Goal: Information Seeking & Learning: Check status

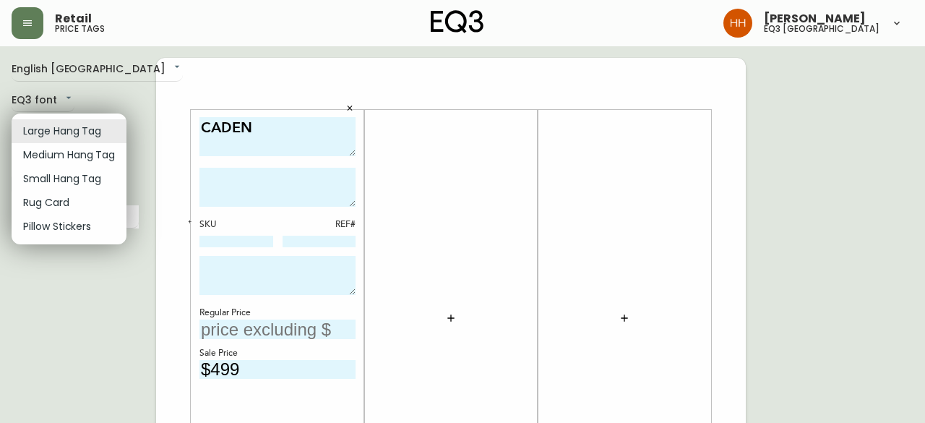
drag, startPoint x: 84, startPoint y: 282, endPoint x: 87, endPoint y: 225, distance: 57.2
click at [84, 281] on div at bounding box center [462, 211] width 925 height 423
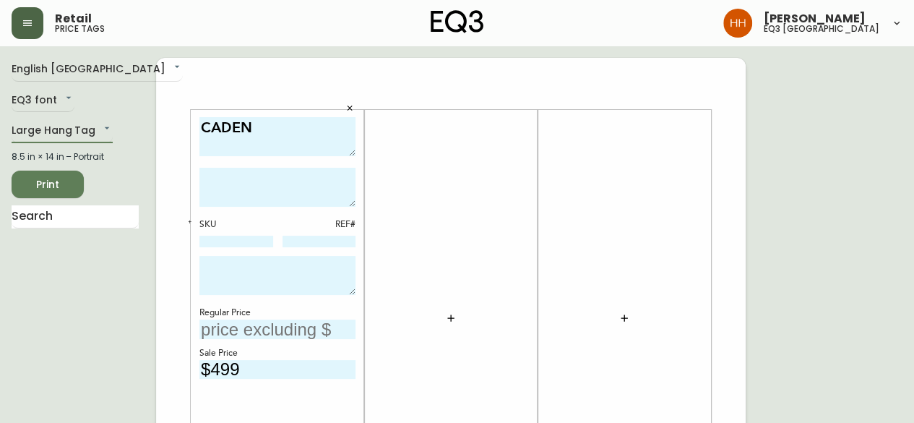
click at [28, 22] on icon "button" at bounding box center [28, 23] width 12 height 12
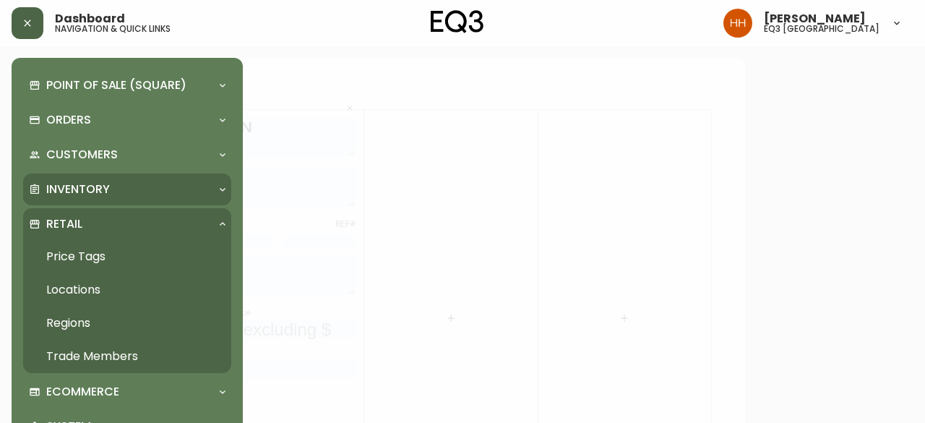
click at [82, 197] on p "Inventory" at bounding box center [78, 189] width 64 height 16
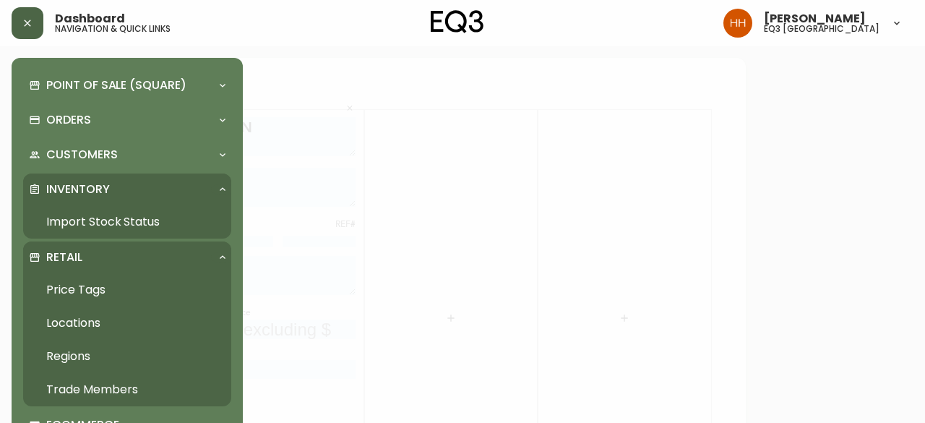
click at [82, 216] on link "Import Stock Status" at bounding box center [127, 221] width 208 height 33
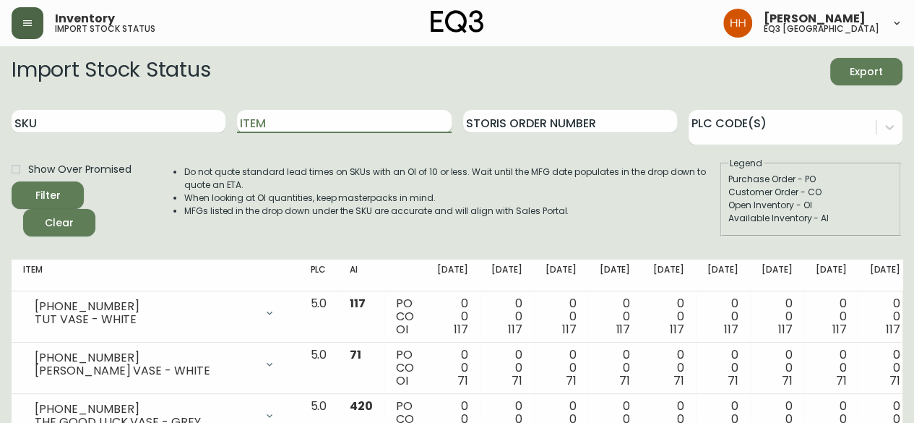
click at [278, 129] on input "Item" at bounding box center [344, 121] width 214 height 23
click at [12, 181] on button "Filter" at bounding box center [48, 194] width 72 height 27
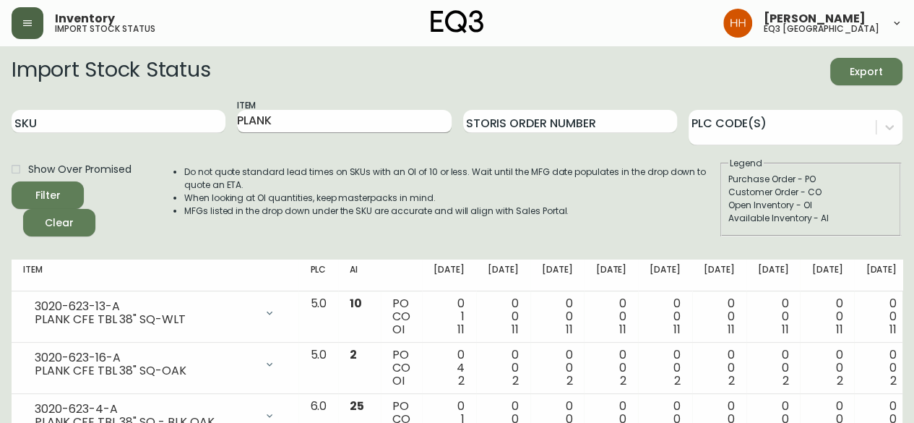
drag, startPoint x: 310, startPoint y: 104, endPoint x: 288, endPoint y: 111, distance: 22.9
click at [288, 111] on div "Item PLANK" at bounding box center [344, 121] width 214 height 47
drag, startPoint x: 284, startPoint y: 117, endPoint x: 155, endPoint y: 129, distance: 130.0
click at [181, 128] on div "SKU Item PLANK Storis Order Number PLC Code(s)" at bounding box center [457, 121] width 891 height 47
click at [12, 181] on button "Filter" at bounding box center [48, 194] width 72 height 27
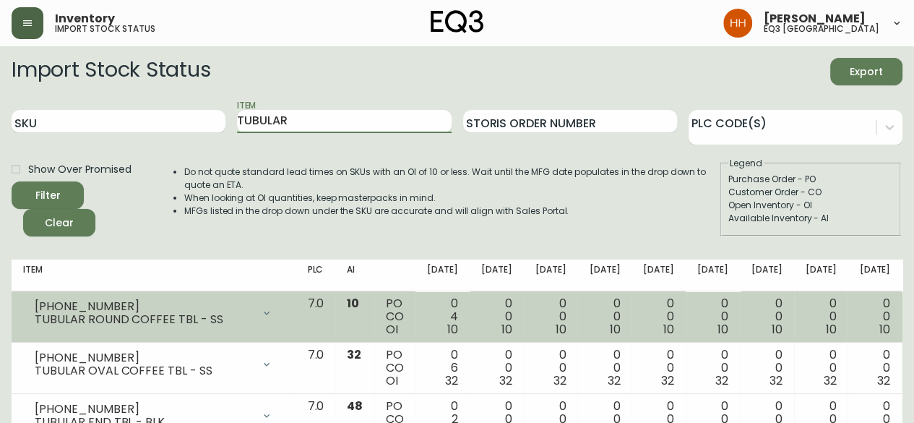
scroll to position [64, 0]
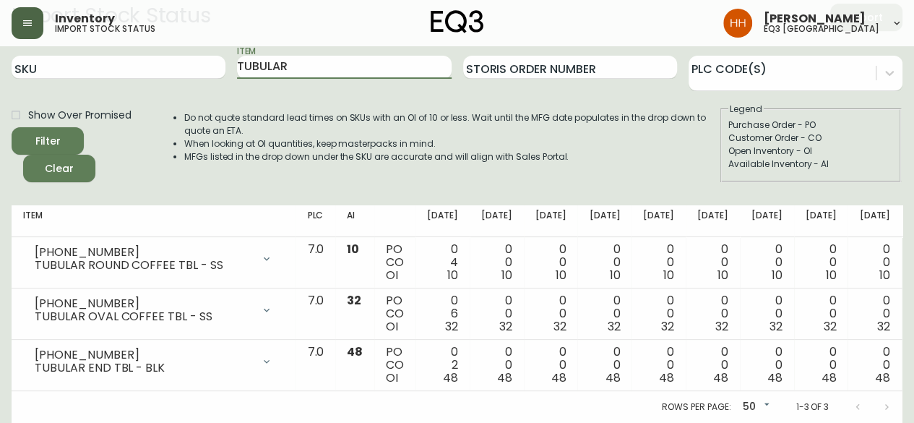
drag, startPoint x: 304, startPoint y: 53, endPoint x: 121, endPoint y: 72, distance: 183.2
click at [160, 64] on div "SKU Item TUBULAR Storis Order Number PLC Code(s)" at bounding box center [457, 67] width 891 height 47
click at [12, 127] on button "Filter" at bounding box center [48, 140] width 72 height 27
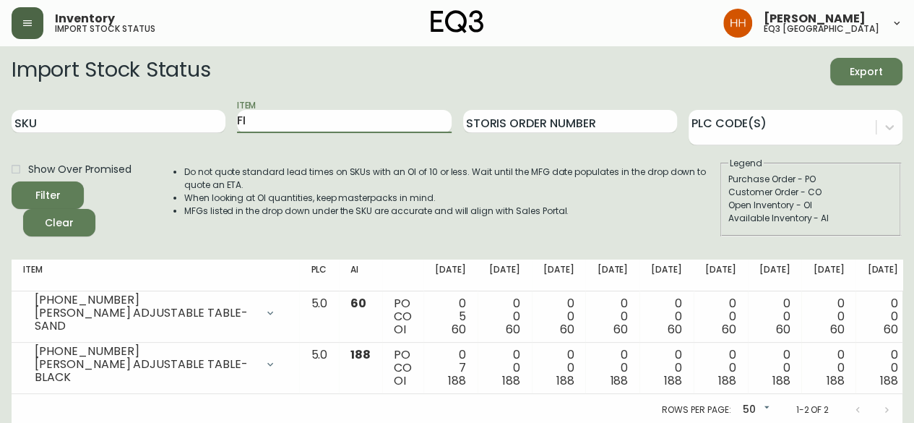
type input "F"
click at [12, 181] on button "Filter" at bounding box center [48, 194] width 72 height 27
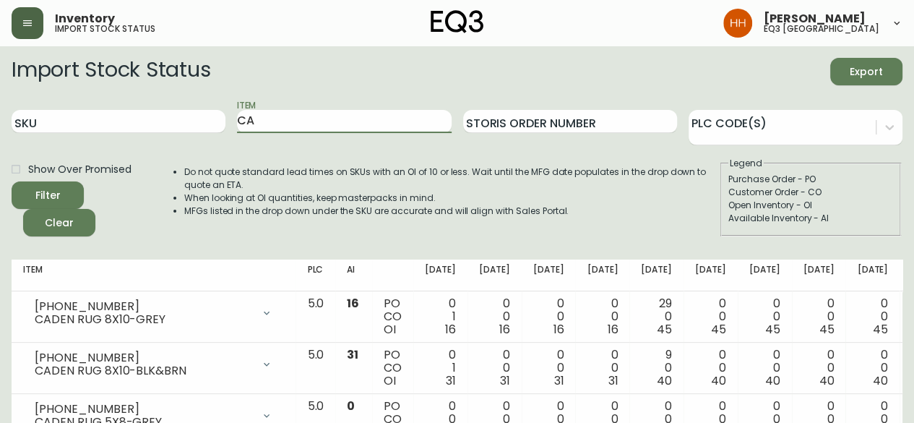
type input "C"
click at [12, 181] on button "Filter" at bounding box center [48, 194] width 72 height 27
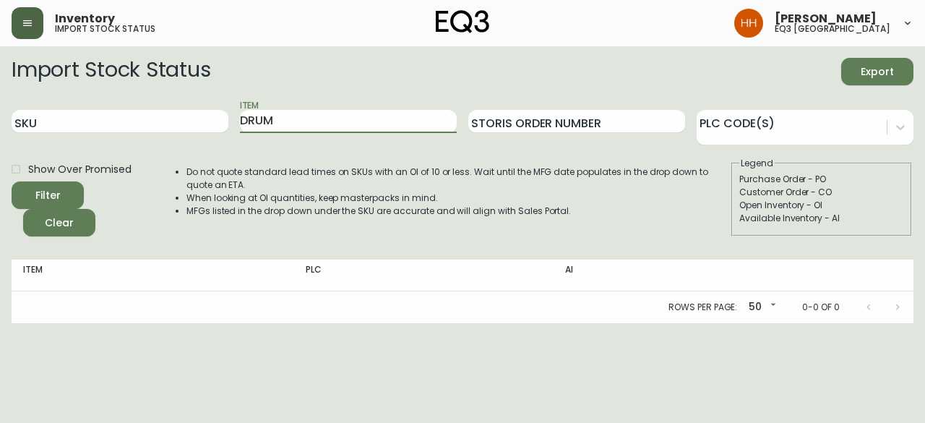
click at [12, 181] on button "Filter" at bounding box center [48, 194] width 72 height 27
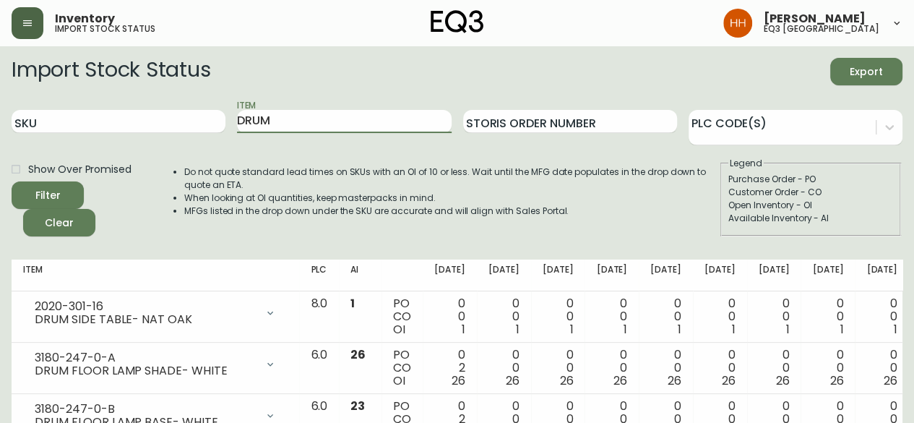
drag, startPoint x: 288, startPoint y: 121, endPoint x: 78, endPoint y: 142, distance: 210.7
click at [110, 137] on div "SKU Item DRUM Storis Order Number PLC Code(s)" at bounding box center [457, 121] width 891 height 47
click at [12, 181] on button "Filter" at bounding box center [48, 194] width 72 height 27
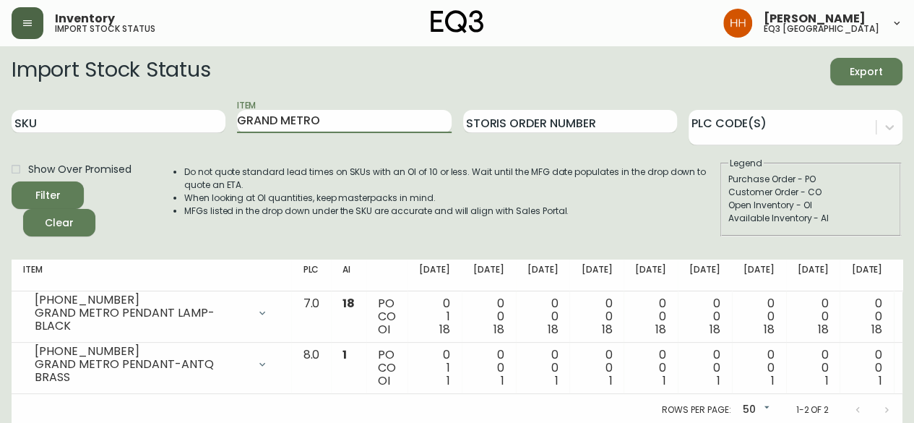
drag, startPoint x: 315, startPoint y: 129, endPoint x: 6, endPoint y: 155, distance: 310.5
click at [17, 150] on form "Import Stock Status Export SKU Item GRAND METRO Storis Order Number PLC Code(s)…" at bounding box center [457, 147] width 891 height 179
click at [12, 181] on button "Filter" at bounding box center [48, 194] width 72 height 27
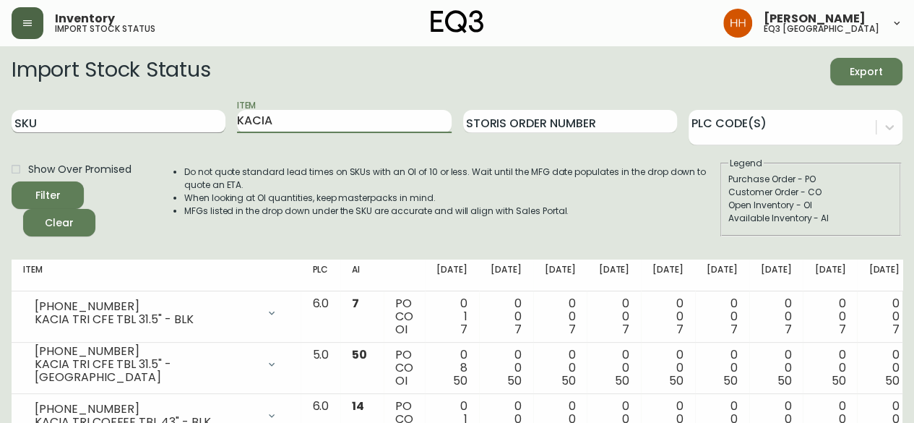
drag, startPoint x: 314, startPoint y: 122, endPoint x: 78, endPoint y: 124, distance: 235.6
click at [111, 125] on div "SKU Item KACIA Storis Order Number PLC Code(s)" at bounding box center [457, 121] width 891 height 47
click at [12, 181] on button "Filter" at bounding box center [48, 194] width 72 height 27
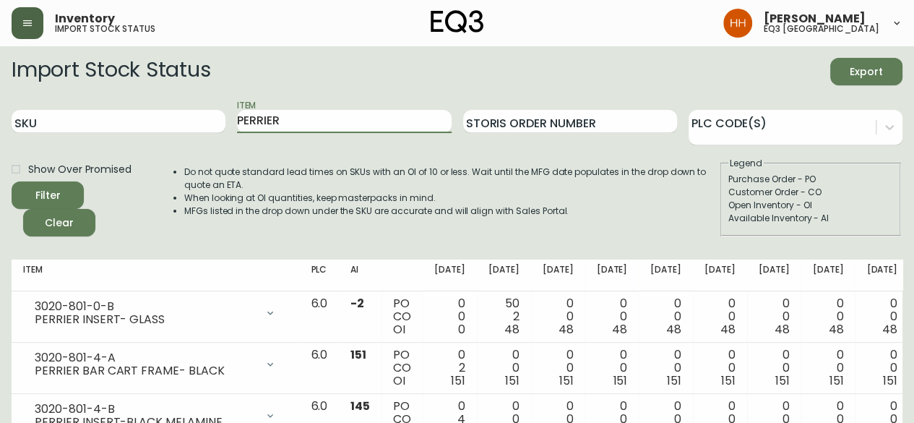
drag, startPoint x: 304, startPoint y: 121, endPoint x: 133, endPoint y: 157, distance: 174.2
click at [139, 155] on form "Import Stock Status Export SKU Item PERRIER Storis Order Number PLC Code(s) Sho…" at bounding box center [457, 147] width 891 height 179
click at [12, 181] on button "Filter" at bounding box center [48, 194] width 72 height 27
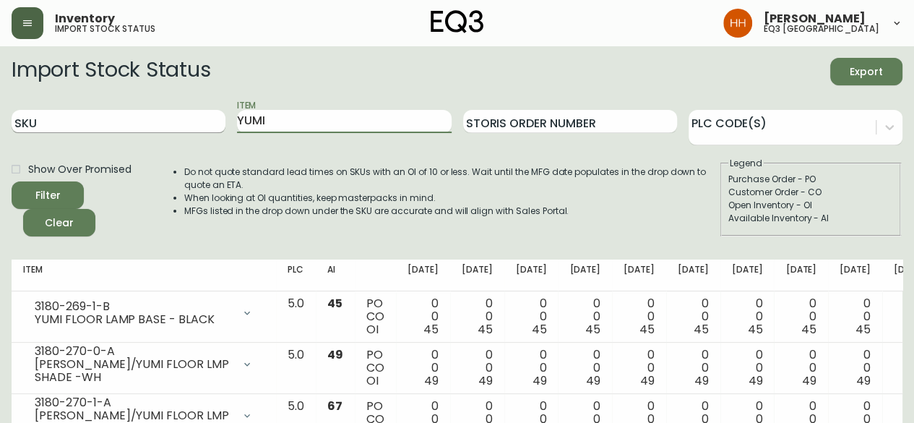
drag, startPoint x: 299, startPoint y: 113, endPoint x: 62, endPoint y: 119, distance: 237.2
click at [64, 118] on div "SKU Item YUMI Storis Order Number PLC Code(s)" at bounding box center [457, 121] width 891 height 47
click at [12, 181] on button "Filter" at bounding box center [48, 194] width 72 height 27
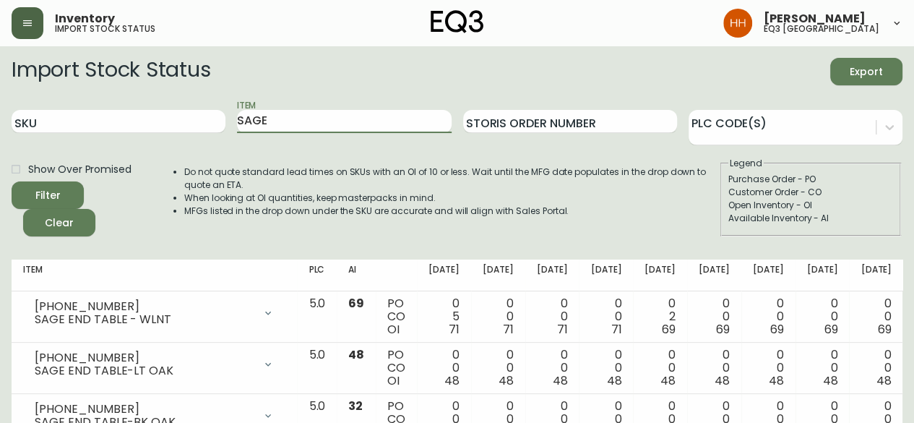
drag, startPoint x: 361, startPoint y: 116, endPoint x: -11, endPoint y: 128, distance: 372.5
click at [12, 181] on button "Filter" at bounding box center [48, 194] width 72 height 27
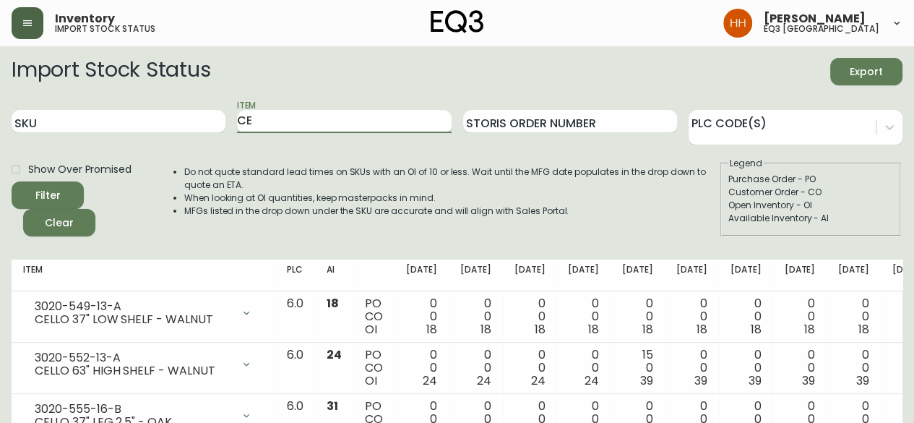
type input "C"
click at [12, 181] on button "Filter" at bounding box center [48, 194] width 72 height 27
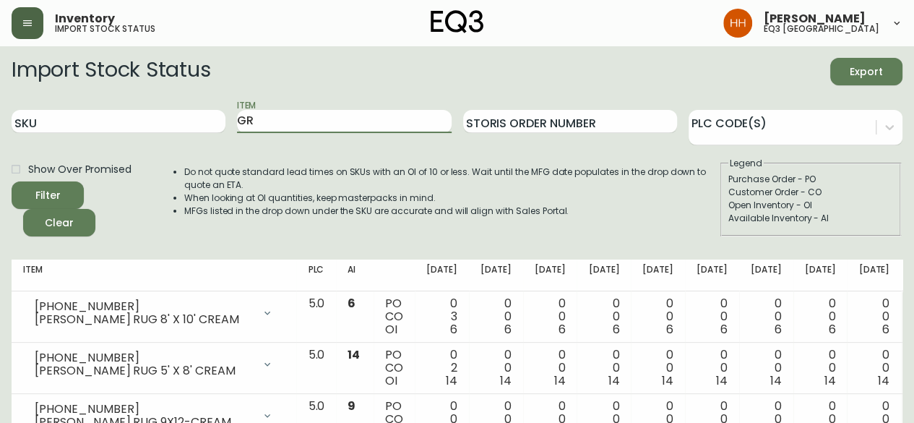
type input "G"
click at [12, 181] on button "Filter" at bounding box center [48, 194] width 72 height 27
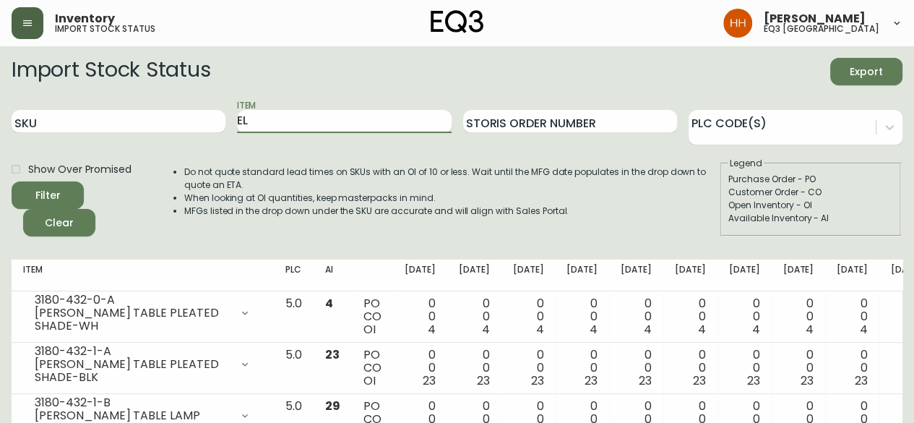
type input "E"
click at [12, 181] on button "Filter" at bounding box center [48, 194] width 72 height 27
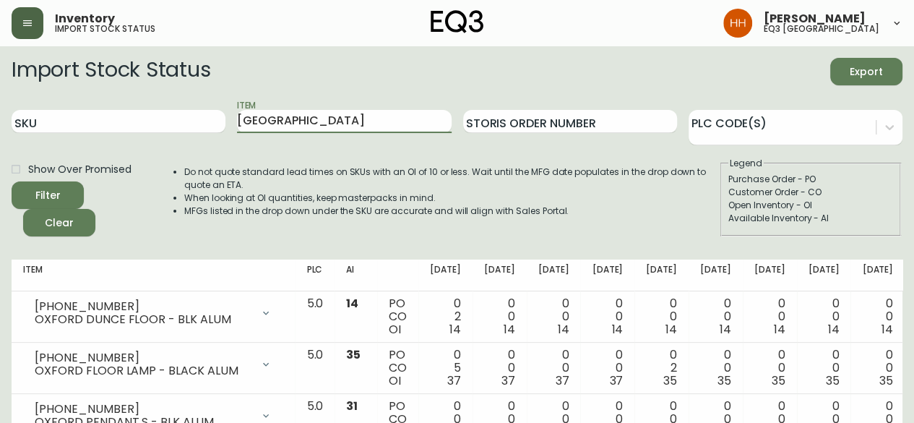
drag, startPoint x: 288, startPoint y: 121, endPoint x: 145, endPoint y: 140, distance: 145.1
click at [176, 140] on div "SKU Item OXFORD Storis Order Number PLC Code(s)" at bounding box center [457, 121] width 891 height 47
click at [12, 181] on button "Filter" at bounding box center [48, 194] width 72 height 27
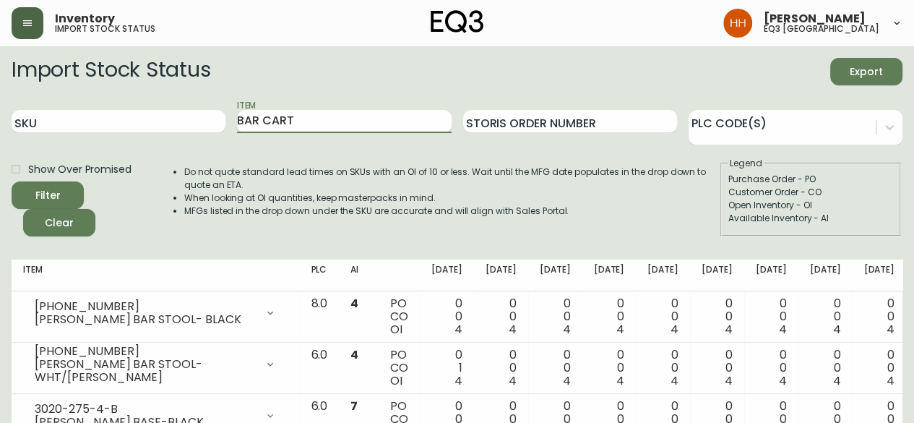
click at [12, 181] on button "Filter" at bounding box center [48, 194] width 72 height 27
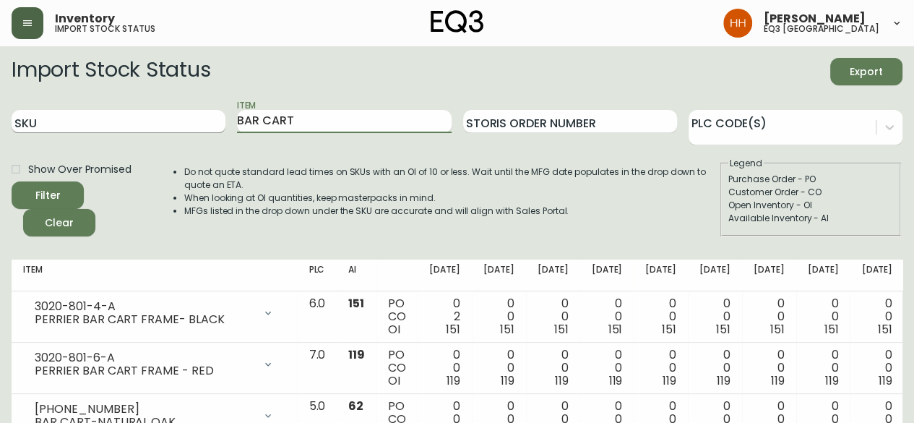
drag, startPoint x: 285, startPoint y: 126, endPoint x: 134, endPoint y: 119, distance: 151.2
click at [136, 119] on div "SKU Item BAR CART Storis Order Number PLC Code(s)" at bounding box center [457, 121] width 891 height 47
type input "T"
click at [12, 181] on button "Filter" at bounding box center [48, 194] width 72 height 27
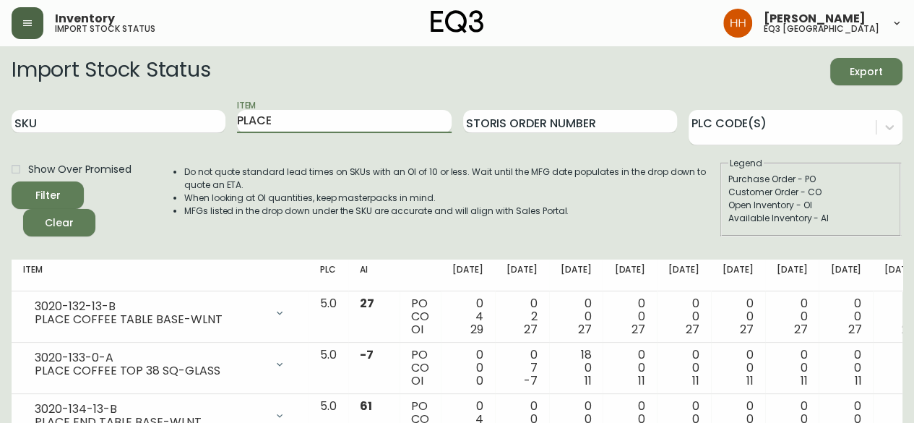
click at [160, 122] on div "SKU Item PLACE Storis Order Number PLC Code(s)" at bounding box center [457, 121] width 891 height 47
click at [12, 181] on button "Filter" at bounding box center [48, 194] width 72 height 27
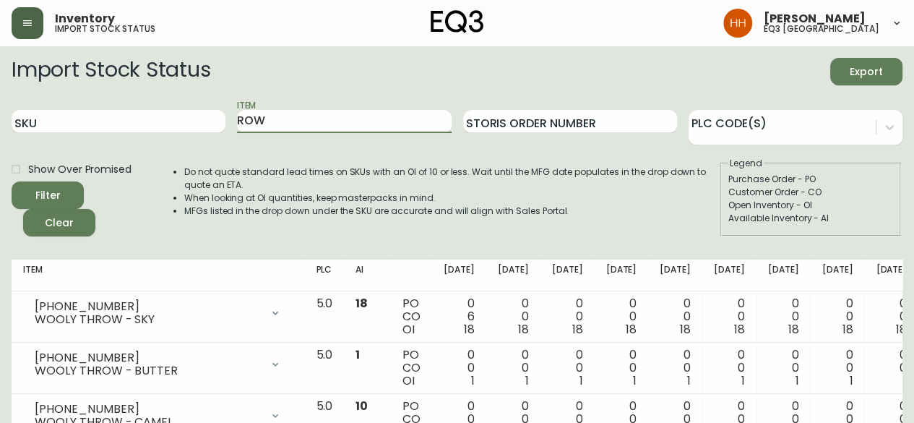
click at [12, 181] on button "Filter" at bounding box center [48, 194] width 72 height 27
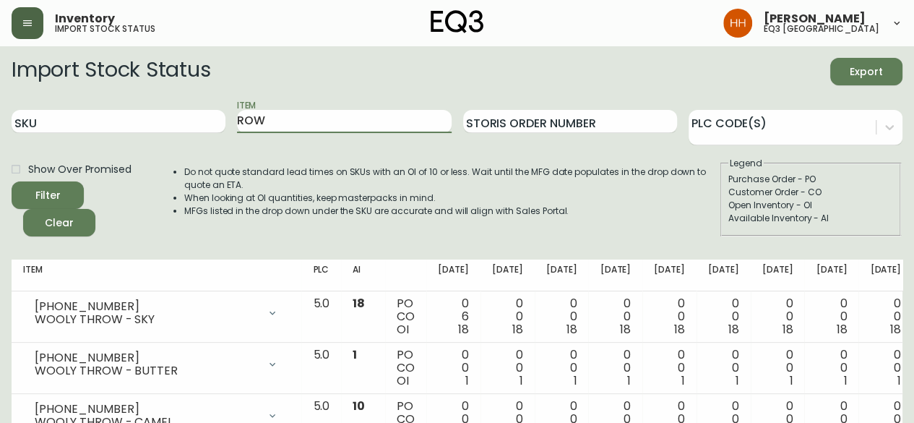
drag, startPoint x: 278, startPoint y: 127, endPoint x: 6, endPoint y: 140, distance: 272.1
click at [38, 138] on div "SKU Item ROW Storis Order Number PLC Code(s)" at bounding box center [457, 121] width 891 height 47
type input "K"
click at [12, 181] on button "Filter" at bounding box center [48, 194] width 72 height 27
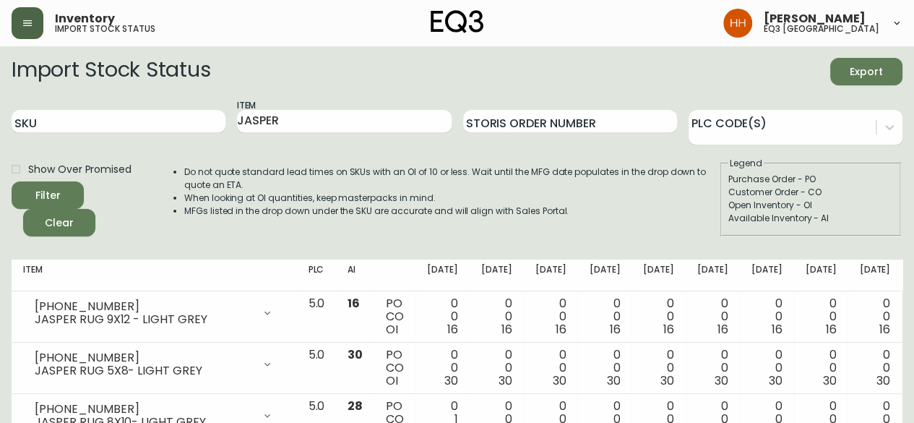
drag, startPoint x: 289, startPoint y: 119, endPoint x: 11, endPoint y: 118, distance: 278.3
click at [11, 118] on main "Import Stock Status Export SKU Item [PERSON_NAME] Order Number PLC Code(s) Show…" at bounding box center [457, 338] width 914 height 585
click at [12, 181] on button "Filter" at bounding box center [48, 194] width 72 height 27
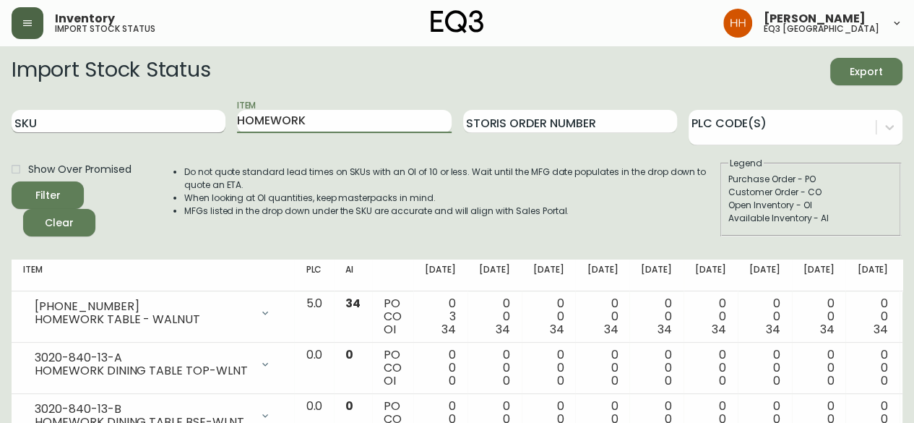
drag, startPoint x: 326, startPoint y: 122, endPoint x: 106, endPoint y: 112, distance: 220.7
click at [133, 111] on div "SKU Item HOMEWORK Storis Order Number PLC Code(s)" at bounding box center [457, 121] width 891 height 47
click at [12, 181] on button "Filter" at bounding box center [48, 194] width 72 height 27
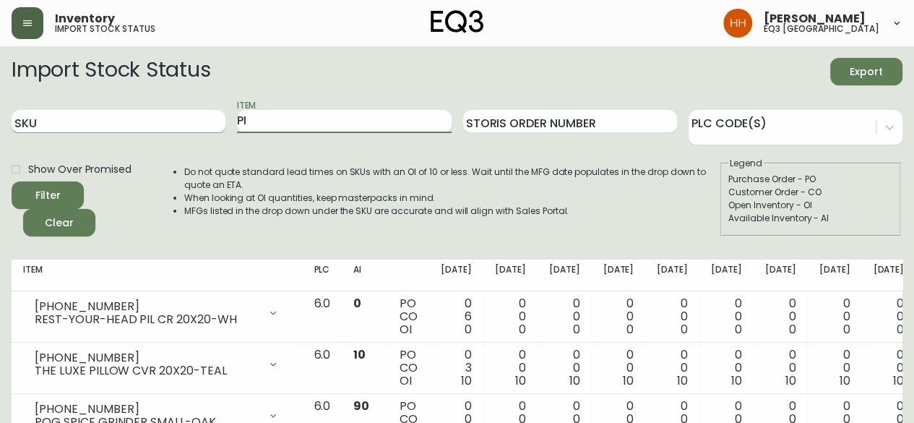
type input "PI"
click at [12, 181] on button "Filter" at bounding box center [48, 194] width 72 height 27
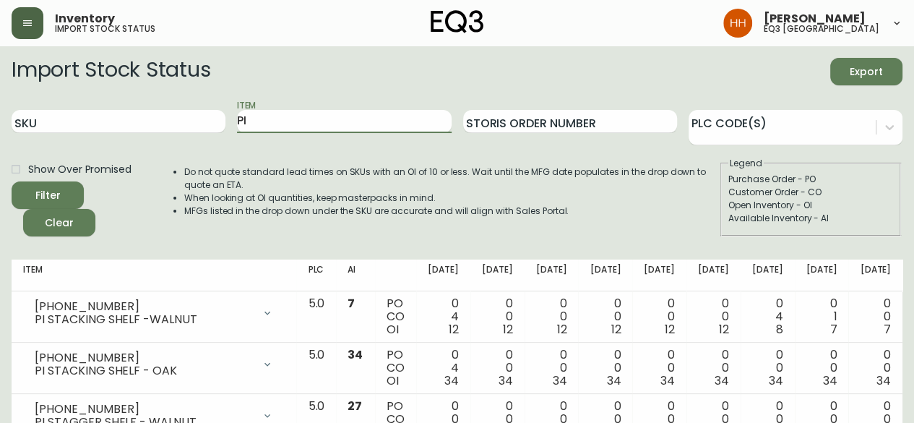
drag, startPoint x: 283, startPoint y: 116, endPoint x: 64, endPoint y: 140, distance: 220.3
click at [64, 140] on div "SKU Item PI Storis Order Number PLC Code(s)" at bounding box center [457, 121] width 891 height 47
click at [12, 181] on button "Filter" at bounding box center [48, 194] width 72 height 27
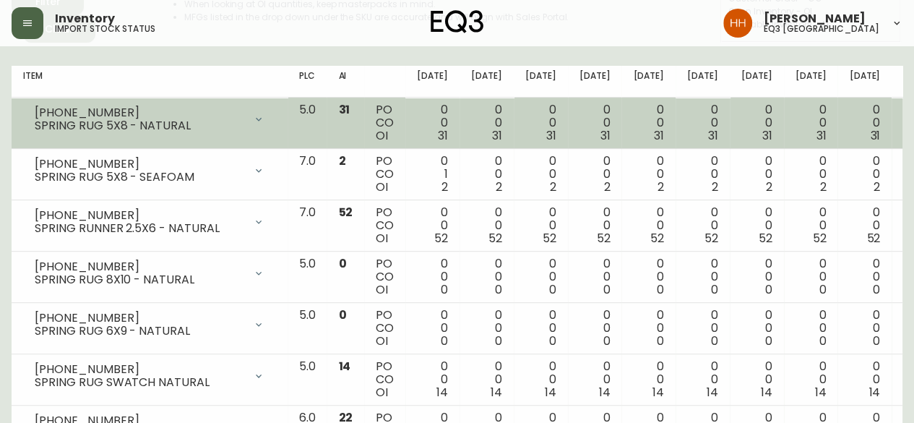
scroll to position [217, 0]
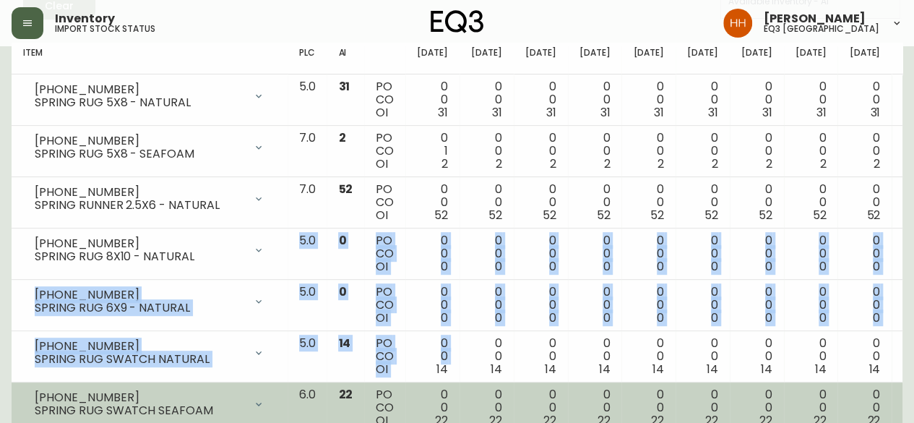
drag, startPoint x: 386, startPoint y: 369, endPoint x: 399, endPoint y: 385, distance: 20.5
click at [398, 381] on tbody "[PHONE_NUMBER] SPRING RUG 5X8 - NATURAL Opening Balance 31 ( [DATE] ) Available…" at bounding box center [587, 253] width 1151 height 359
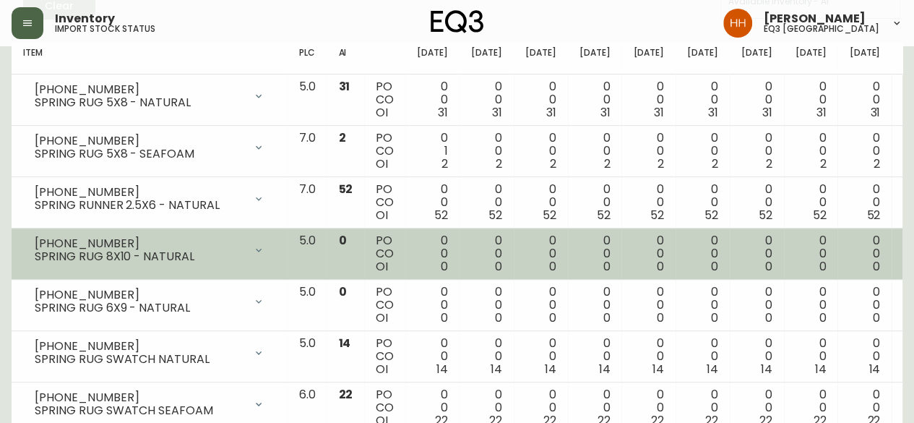
click at [262, 264] on td "[PHONE_NUMBER] SPRING RUG 8X10 - NATURAL Opening Balance 0 ( [DATE] ) Available…" at bounding box center [150, 253] width 276 height 51
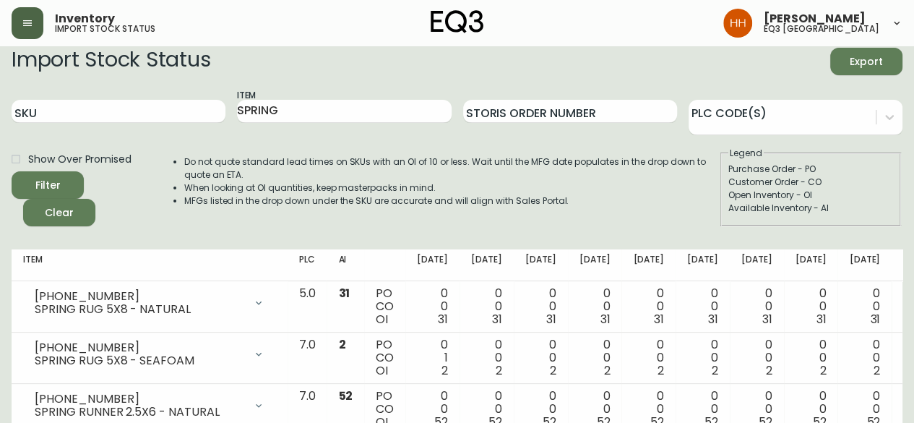
scroll to position [0, 0]
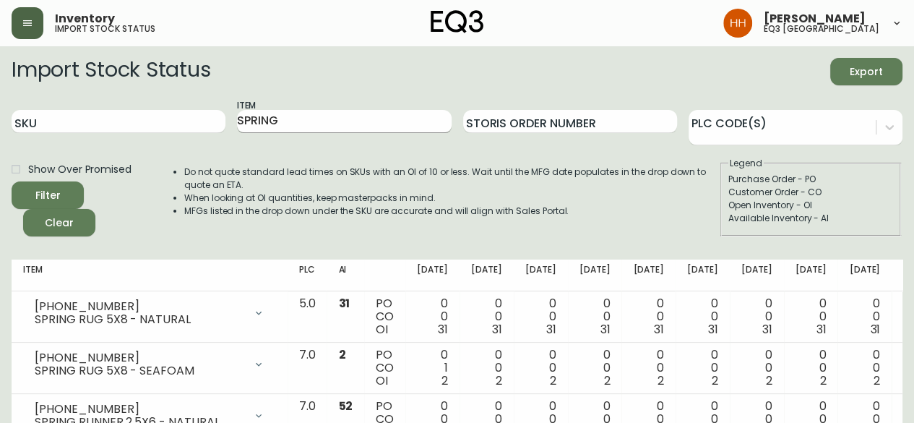
click at [283, 121] on input "SPRING" at bounding box center [344, 121] width 214 height 23
drag, startPoint x: 282, startPoint y: 121, endPoint x: 20, endPoint y: 87, distance: 263.8
click at [36, 90] on form "Import Stock Status Export SKU Item SPRING Storis Order Number PLC Code(s) Show…" at bounding box center [457, 147] width 891 height 179
click at [12, 181] on button "Filter" at bounding box center [48, 194] width 72 height 27
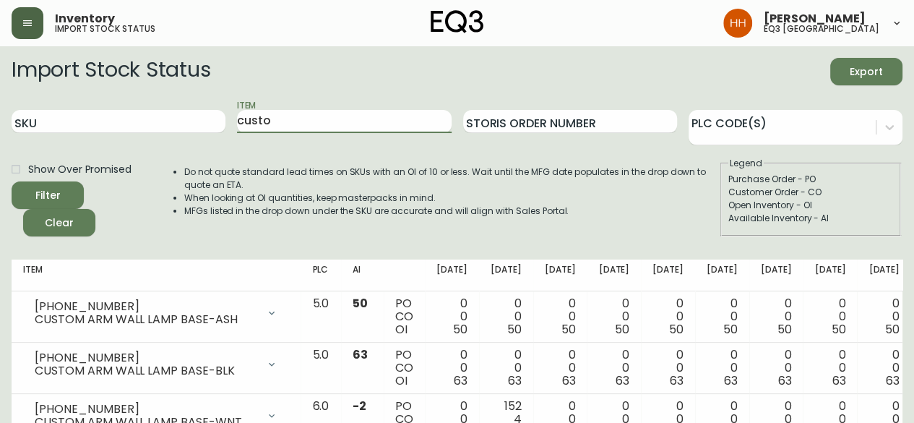
drag, startPoint x: 312, startPoint y: 132, endPoint x: -10, endPoint y: 124, distance: 322.5
click at [12, 181] on button "Filter" at bounding box center [48, 194] width 72 height 27
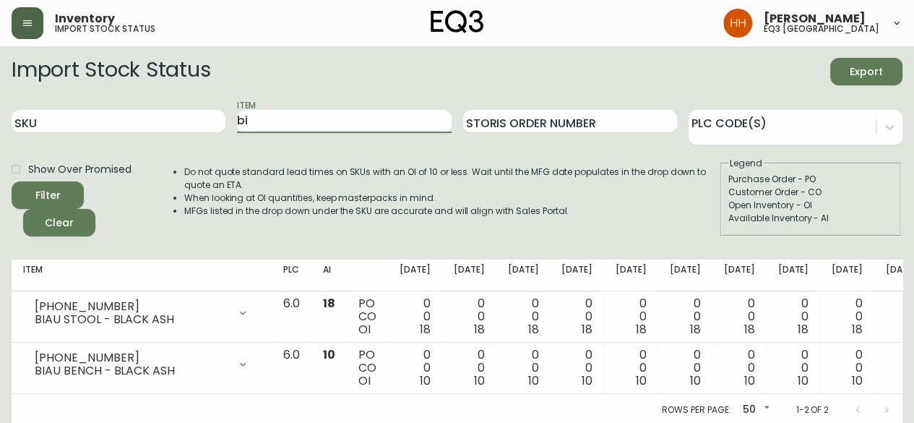
type input "b"
click at [12, 181] on button "Filter" at bounding box center [48, 194] width 72 height 27
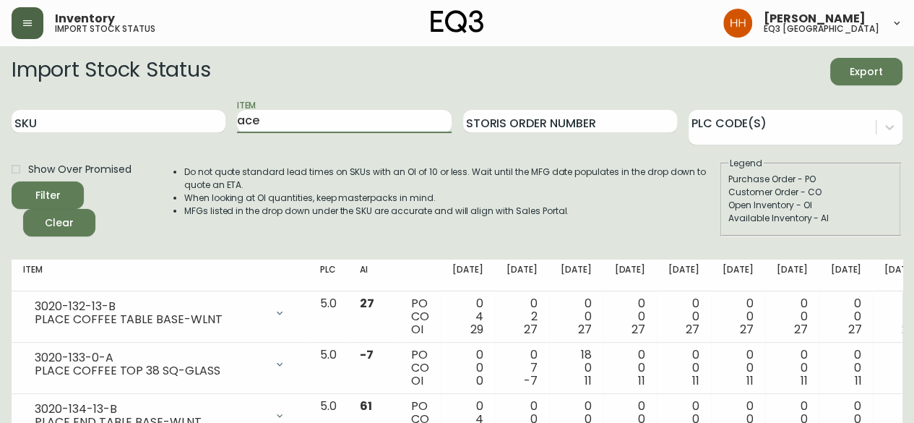
drag, startPoint x: 321, startPoint y: 124, endPoint x: 20, endPoint y: 141, distance: 301.2
click at [66, 129] on div "SKU Item ace Storis Order Number PLC Code(s)" at bounding box center [457, 121] width 891 height 47
click at [12, 181] on button "Filter" at bounding box center [48, 194] width 72 height 27
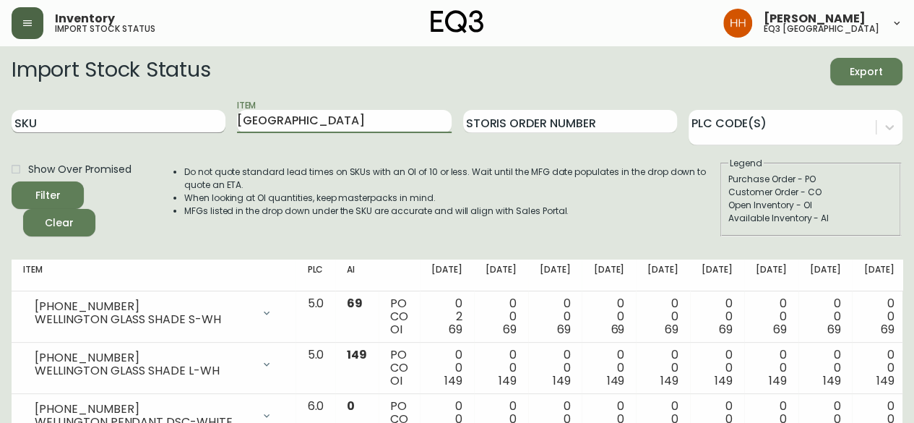
drag, startPoint x: 304, startPoint y: 116, endPoint x: 13, endPoint y: 115, distance: 290.6
click at [59, 101] on div "SKU Item wellington Storis Order Number PLC Code(s)" at bounding box center [457, 121] width 891 height 47
type input "custom"
click at [12, 181] on button "Filter" at bounding box center [48, 194] width 72 height 27
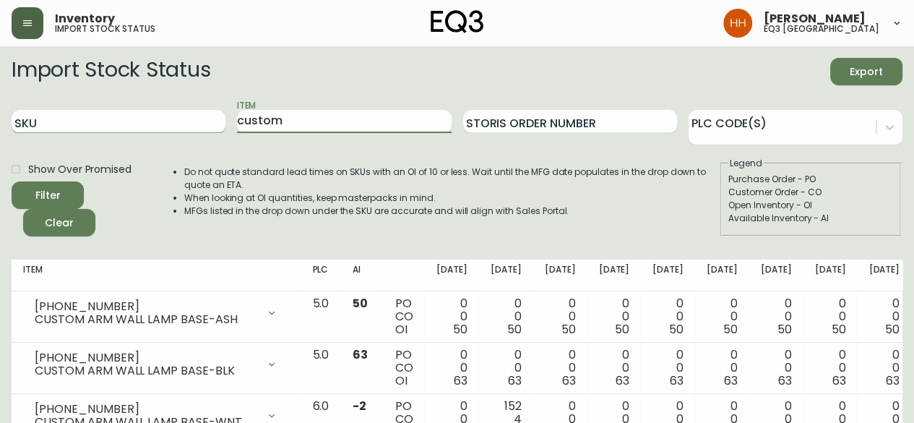
click at [126, 115] on input "SKU" at bounding box center [119, 121] width 214 height 23
click at [119, 112] on div "SKU Item custom Storis Order Number PLC Code(s)" at bounding box center [457, 121] width 891 height 47
click at [121, 119] on input "SKU" at bounding box center [119, 121] width 214 height 23
paste input "7020-051-0-B"
click at [12, 181] on button "Filter" at bounding box center [48, 194] width 72 height 27
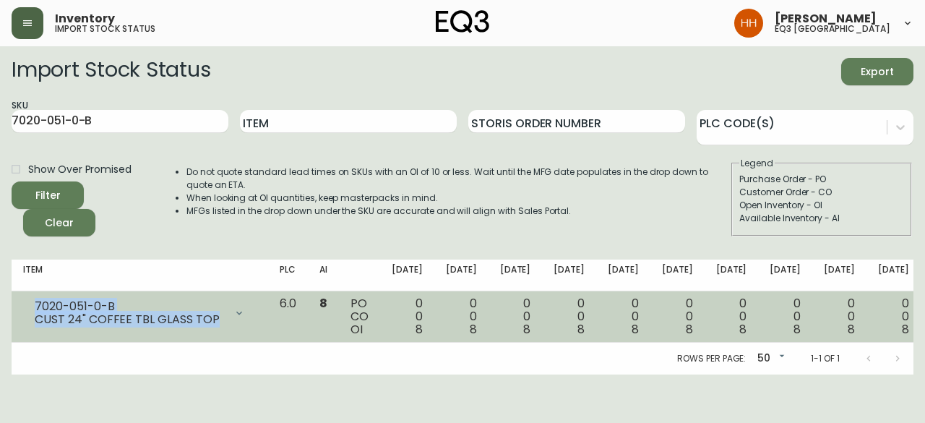
drag, startPoint x: 68, startPoint y: 327, endPoint x: 27, endPoint y: 304, distance: 46.3
click at [27, 304] on div "7020-051-0-B CUST 24" COFFEE TBL GLASS TOP" at bounding box center [139, 313] width 233 height 32
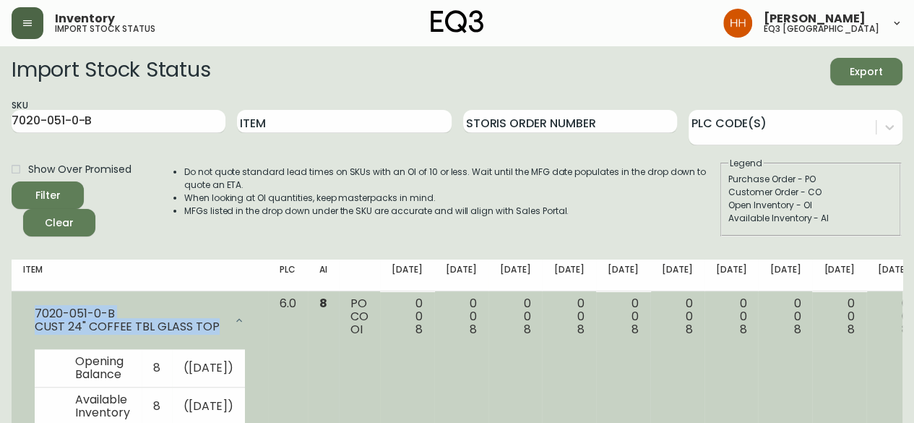
copy div "7020-051-0-B CUST 24" COFFEE TBL GLASS TOP"
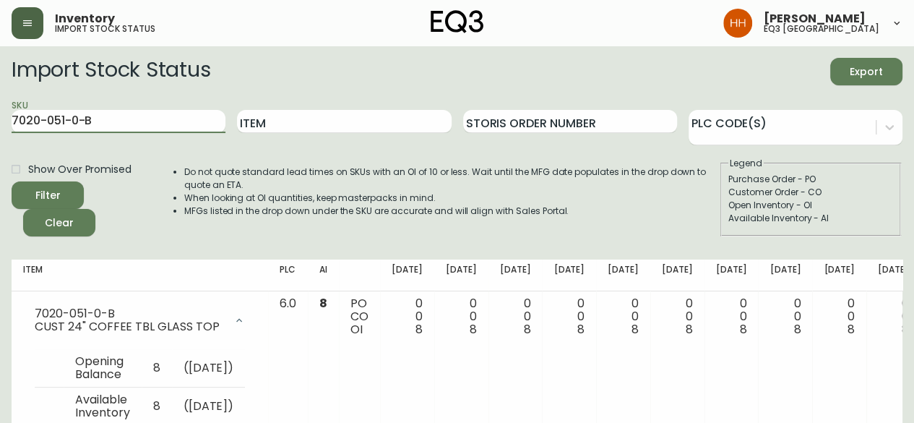
drag, startPoint x: 129, startPoint y: 125, endPoint x: -48, endPoint y: 118, distance: 176.5
click at [0, 118] on html "Inventory import stock status [PERSON_NAME] eq3 [GEOGRAPHIC_DATA] Import Stock …" at bounding box center [457, 238] width 914 height 476
paste input "CUST 24" COFFEE TBL GLASS TOP"
type input "7020-051-0-B CUST 24" COFFEE TBL GLASS TOP"
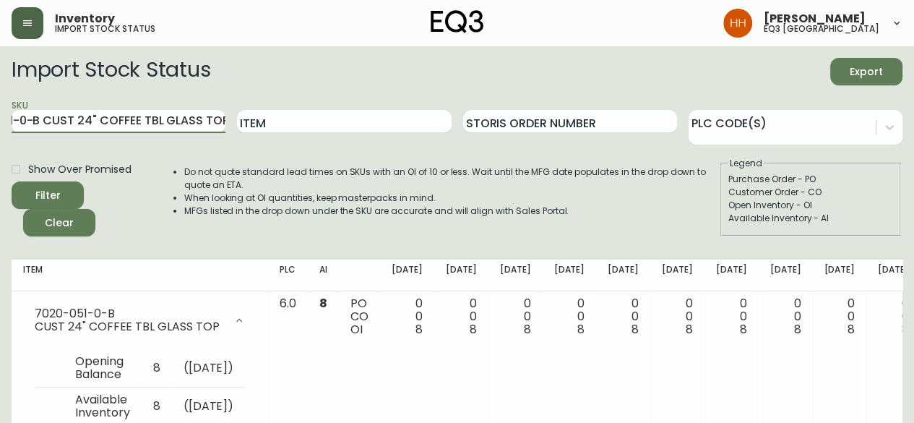
scroll to position [0, 0]
click at [29, 129] on input "7020-051-0-B CUST 24" COFFEE TBL GLASS TOP" at bounding box center [119, 121] width 214 height 23
drag, startPoint x: 13, startPoint y: 121, endPoint x: 293, endPoint y: 153, distance: 282.2
click at [292, 153] on form "Import Stock Status Export SKU 7020-051-0-B CUST 24" COFFEE TBL GLASS TOP Item …" at bounding box center [457, 147] width 891 height 179
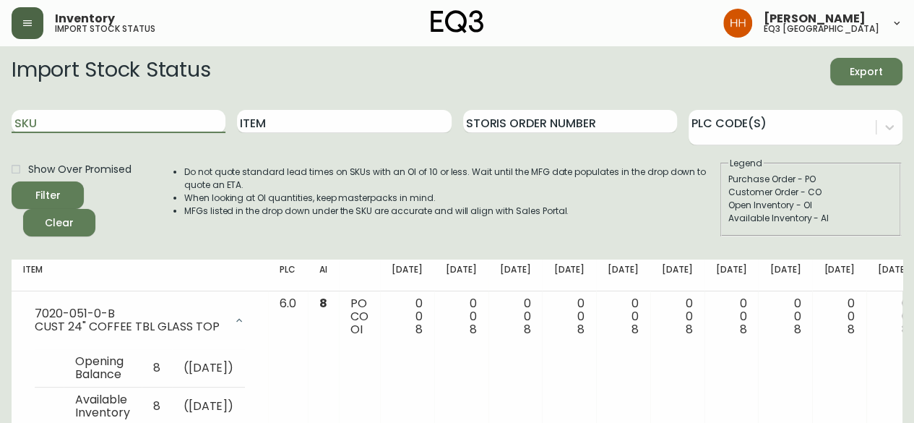
scroll to position [0, 0]
paste input "7020-030-4-A"
click at [12, 181] on button "Filter" at bounding box center [48, 194] width 72 height 27
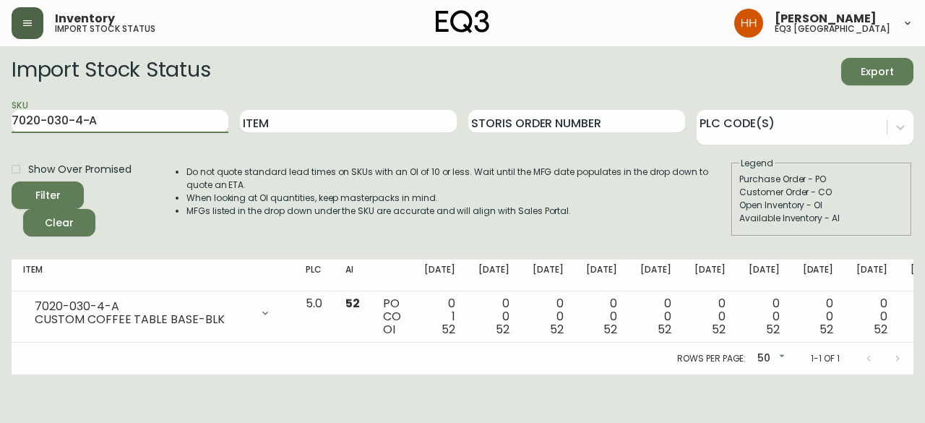
drag, startPoint x: 101, startPoint y: 121, endPoint x: -110, endPoint y: 106, distance: 211.6
click at [0, 106] on html "Inventory import stock status [PERSON_NAME] eq3 [GEOGRAPHIC_DATA] Import Stock …" at bounding box center [462, 187] width 925 height 374
paste input "1-0-B"
type input "7020-031-0-B"
click at [12, 181] on button "Filter" at bounding box center [48, 194] width 72 height 27
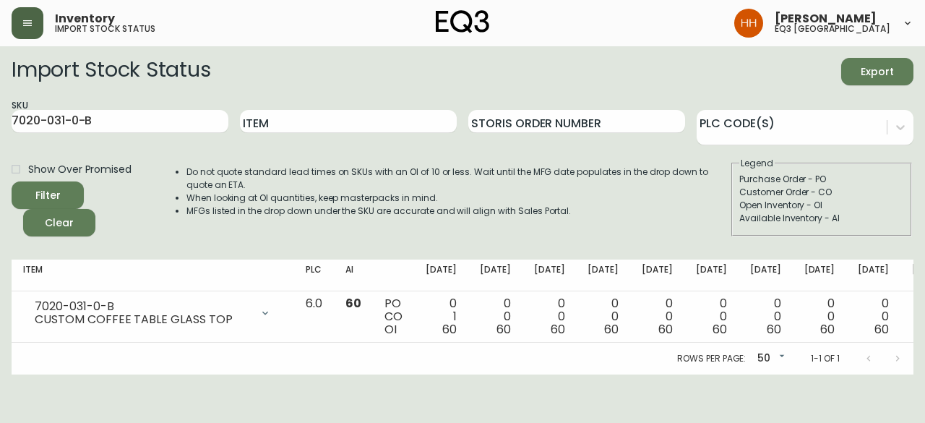
drag, startPoint x: 103, startPoint y: 124, endPoint x: -265, endPoint y: 80, distance: 369.7
click at [0, 80] on html "Inventory import stock status [PERSON_NAME] eq3 [GEOGRAPHIC_DATA] Import Stock …" at bounding box center [462, 187] width 925 height 374
type input "monarch"
click at [12, 181] on button "Filter" at bounding box center [48, 194] width 72 height 27
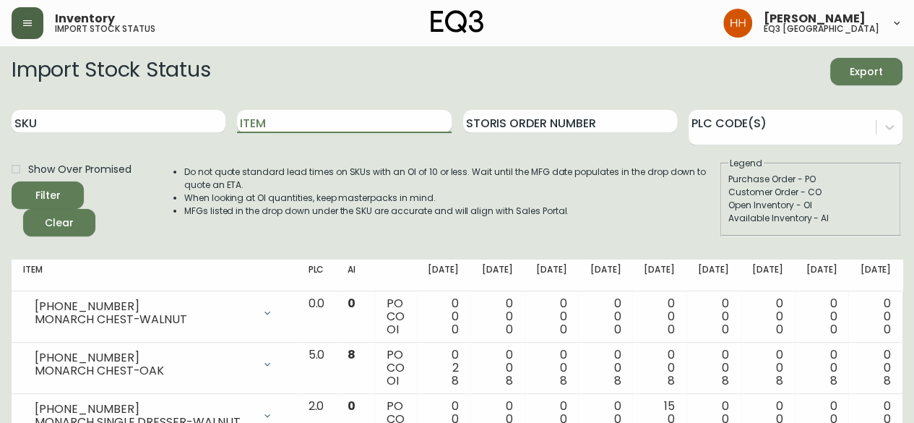
click at [309, 118] on input "Item" at bounding box center [344, 121] width 214 height 23
click at [12, 181] on button "Filter" at bounding box center [48, 194] width 72 height 27
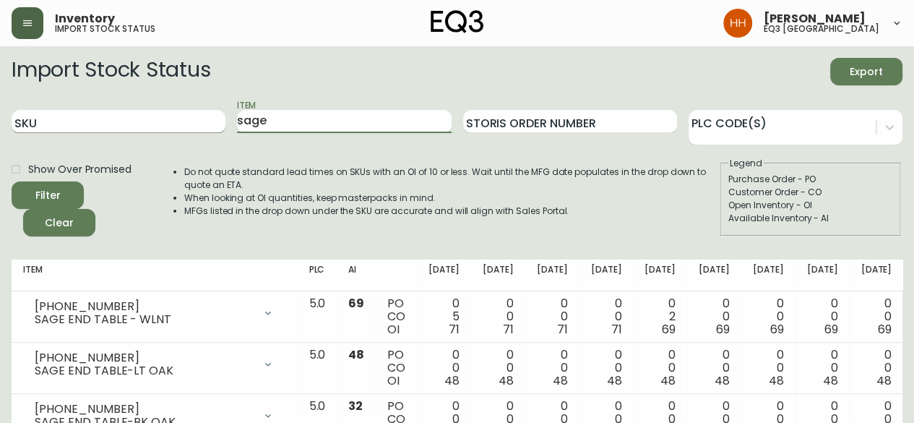
drag, startPoint x: 285, startPoint y: 122, endPoint x: 14, endPoint y: 114, distance: 271.2
click at [14, 114] on div "SKU Item sage Storis Order Number PLC Code(s)" at bounding box center [457, 121] width 891 height 47
click at [12, 181] on button "Filter" at bounding box center [48, 194] width 72 height 27
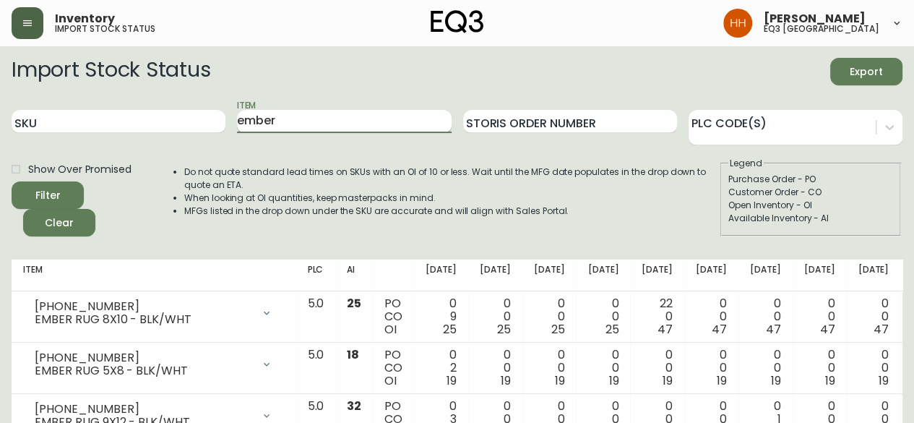
drag, startPoint x: 299, startPoint y: 125, endPoint x: 275, endPoint y: 131, distance: 25.2
click at [275, 131] on input "ember" at bounding box center [344, 121] width 214 height 23
drag, startPoint x: 275, startPoint y: 131, endPoint x: 148, endPoint y: 146, distance: 127.4
click at [214, 135] on div "SKU Item ember Storis Order Number PLC Code(s)" at bounding box center [457, 121] width 891 height 47
type input "micah"
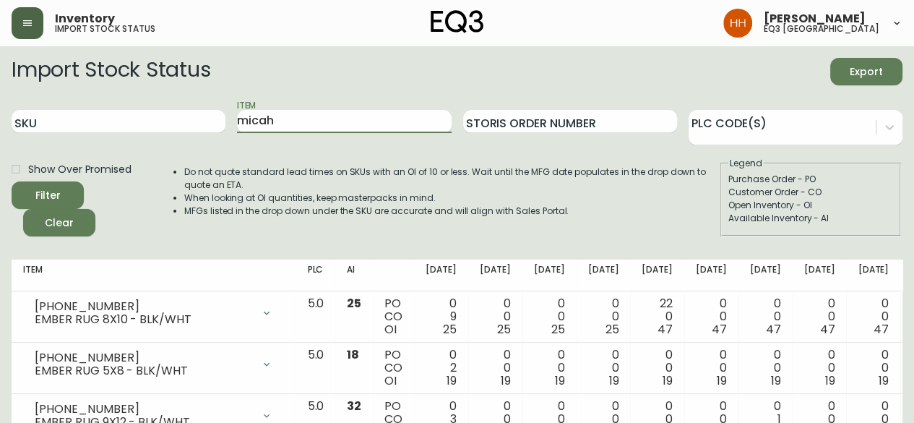
click at [12, 181] on button "Filter" at bounding box center [48, 194] width 72 height 27
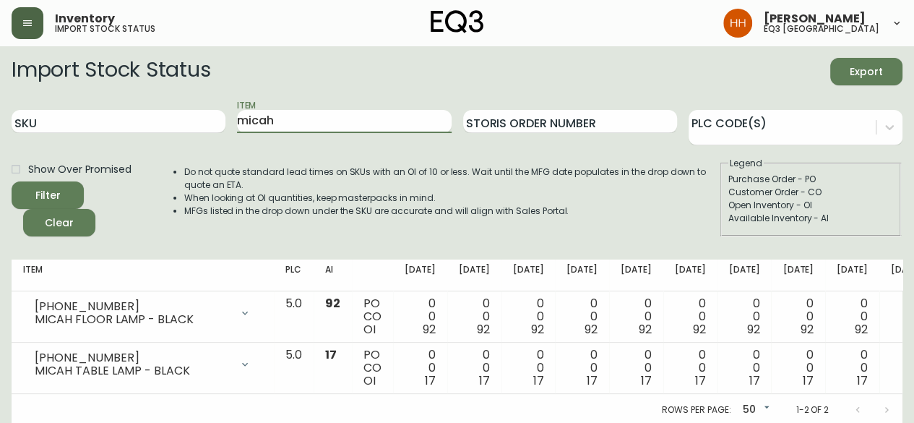
click at [120, 126] on div "SKU Item micah Storis Order Number PLC Code(s)" at bounding box center [457, 121] width 891 height 47
type input "micah"
click at [0, 158] on html "Inventory import stock status [PERSON_NAME] eq3 calgary Import Stock Status Exp…" at bounding box center [457, 213] width 914 height 426
click at [315, 129] on input "Item" at bounding box center [344, 121] width 214 height 23
click at [12, 181] on button "Filter" at bounding box center [48, 194] width 72 height 27
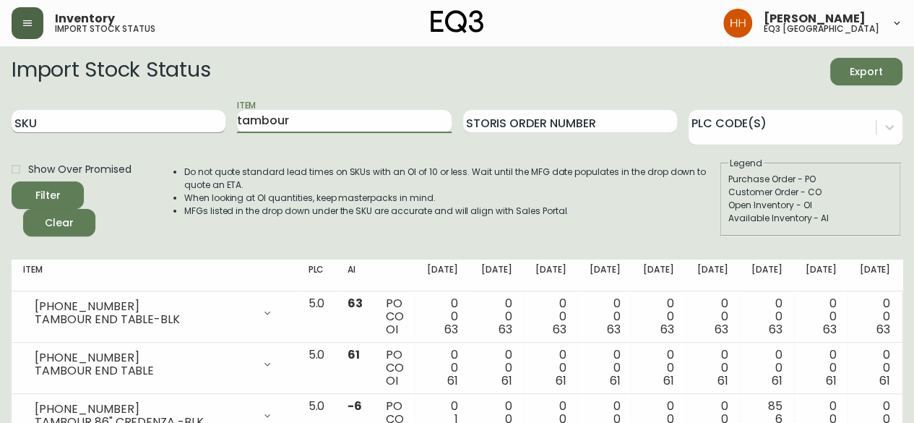
drag, startPoint x: 317, startPoint y: 119, endPoint x: 153, endPoint y: 116, distance: 163.4
click at [155, 116] on div "SKU Item tambour Storis Order Number PLC Code(s)" at bounding box center [457, 121] width 891 height 47
click at [12, 181] on button "Filter" at bounding box center [48, 194] width 72 height 27
type input "c"
click at [12, 181] on button "Filter" at bounding box center [48, 194] width 72 height 27
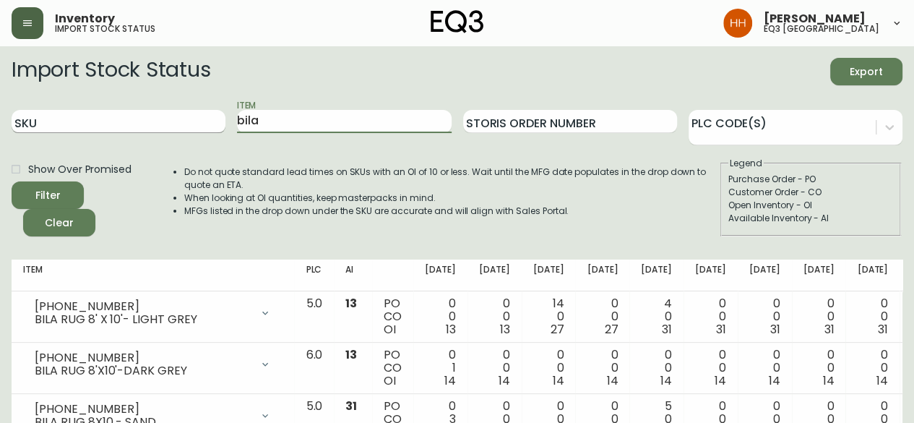
drag, startPoint x: 276, startPoint y: 124, endPoint x: 107, endPoint y: 121, distance: 169.2
click at [192, 120] on div "SKU Item bila Storis Order Number PLC Code(s)" at bounding box center [457, 121] width 891 height 47
click at [12, 181] on button "Filter" at bounding box center [48, 194] width 72 height 27
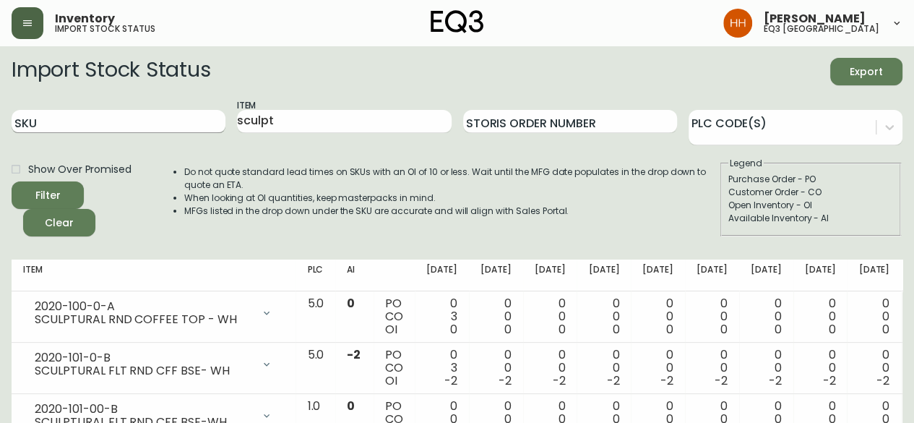
drag, startPoint x: 273, startPoint y: 122, endPoint x: 59, endPoint y: 116, distance: 214.0
click at [95, 115] on div "SKU Item sculpt Storis Order Number PLC Code(s)" at bounding box center [457, 121] width 891 height 47
click at [12, 181] on button "Filter" at bounding box center [48, 194] width 72 height 27
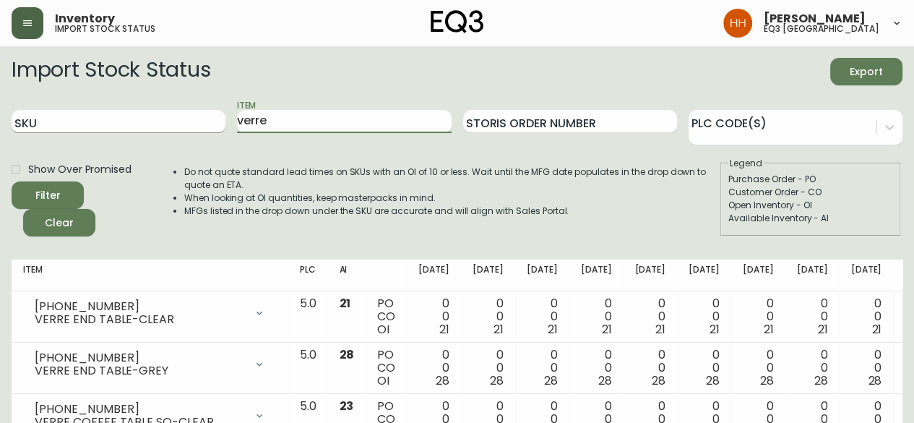
click at [223, 119] on div "SKU Item verre Storis Order Number PLC Code(s)" at bounding box center [457, 121] width 891 height 47
click at [12, 181] on button "Filter" at bounding box center [48, 194] width 72 height 27
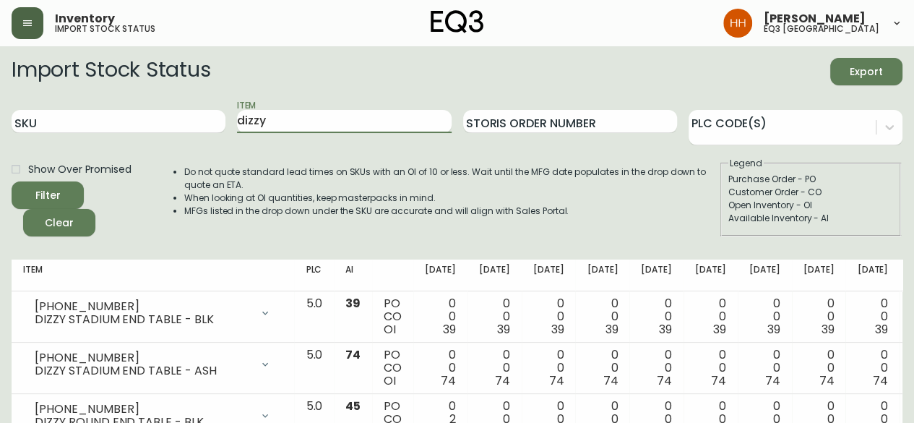
scroll to position [72, 0]
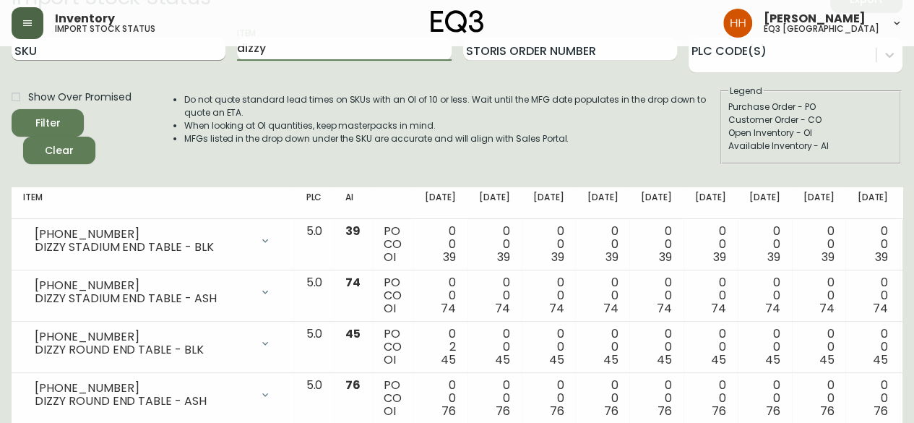
drag, startPoint x: 210, startPoint y: 55, endPoint x: 189, endPoint y: 59, distance: 22.1
click at [189, 59] on div "SKU Item dizzy Storis Order Number PLC Code(s)" at bounding box center [457, 49] width 891 height 47
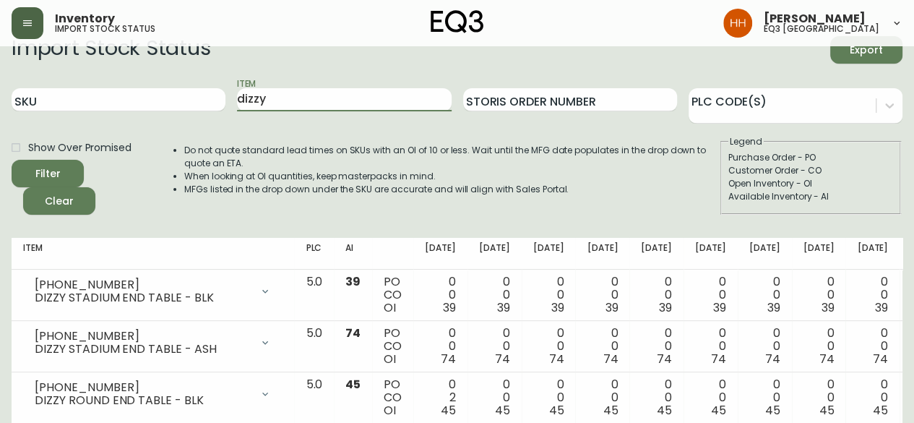
scroll to position [0, 0]
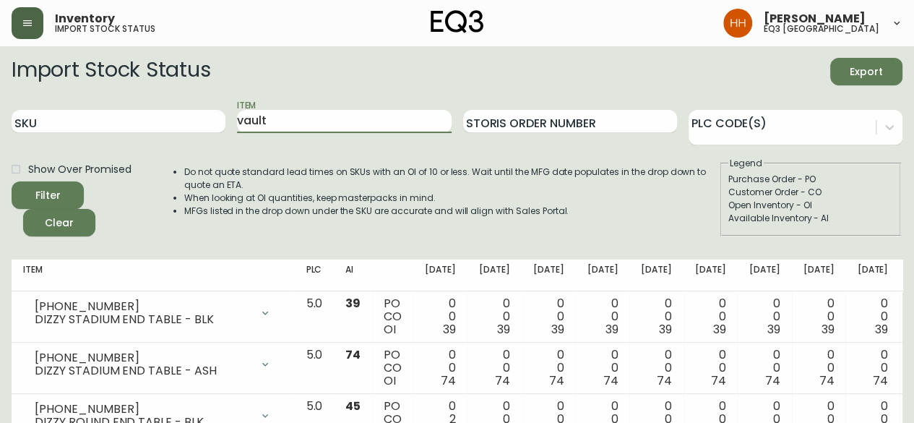
click at [12, 181] on button "Filter" at bounding box center [48, 194] width 72 height 27
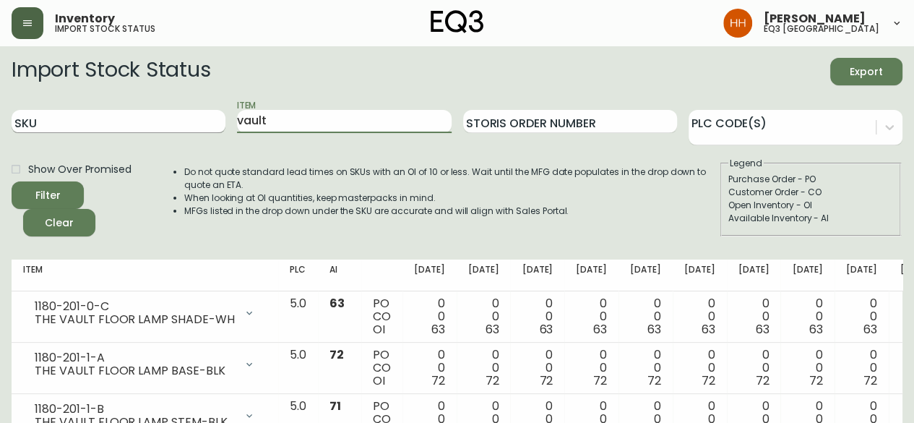
click at [134, 118] on div "SKU Item vault Storis Order Number PLC Code(s)" at bounding box center [457, 121] width 891 height 47
click at [12, 181] on button "Filter" at bounding box center [48, 194] width 72 height 27
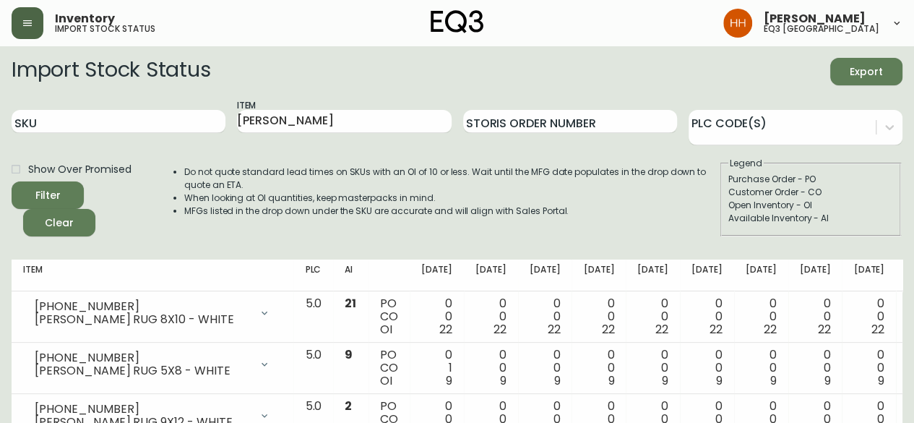
drag, startPoint x: 293, startPoint y: 125, endPoint x: 3, endPoint y: 128, distance: 290.6
click at [46, 124] on div "SKU Item [PERSON_NAME] Storis Order Number PLC Code(s)" at bounding box center [457, 121] width 891 height 47
click at [12, 181] on button "Filter" at bounding box center [48, 194] width 72 height 27
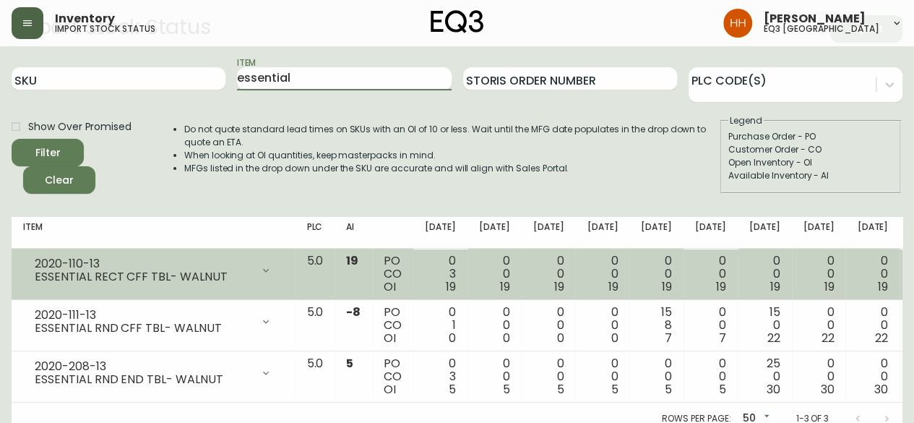
scroll to position [64, 0]
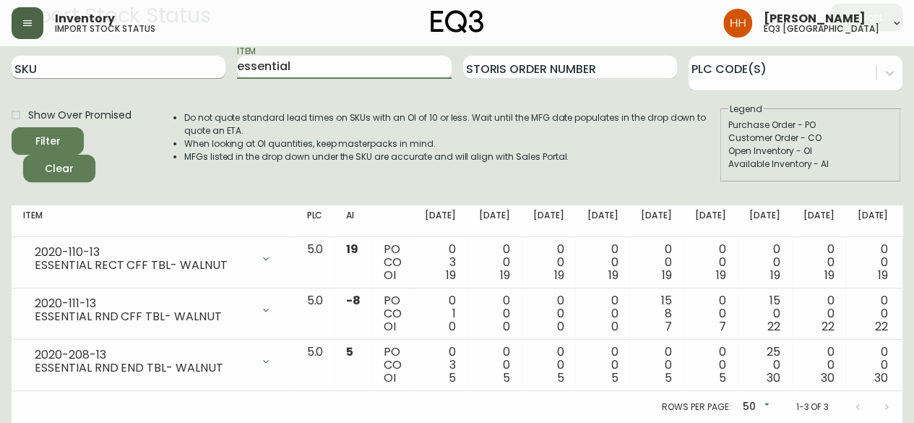
drag, startPoint x: 305, startPoint y: 63, endPoint x: 207, endPoint y: 67, distance: 97.7
click at [207, 67] on div "SKU Item essential Storis Order Number PLC Code(s)" at bounding box center [457, 67] width 891 height 47
click at [12, 127] on button "Filter" at bounding box center [48, 140] width 72 height 27
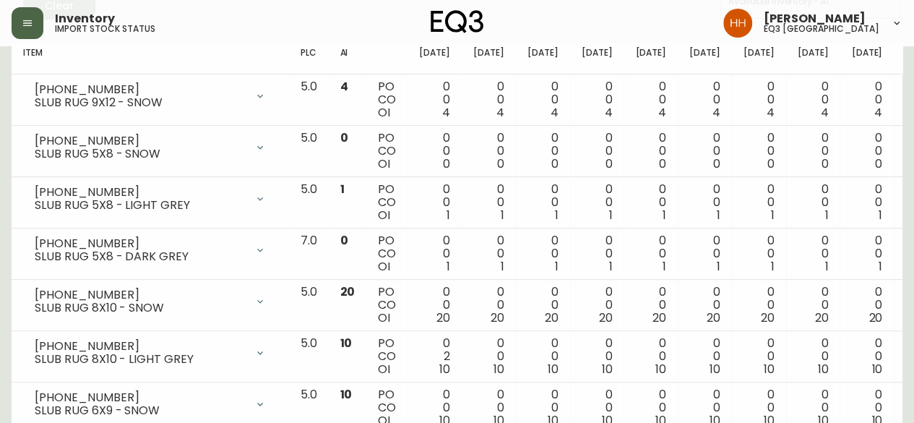
scroll to position [0, 0]
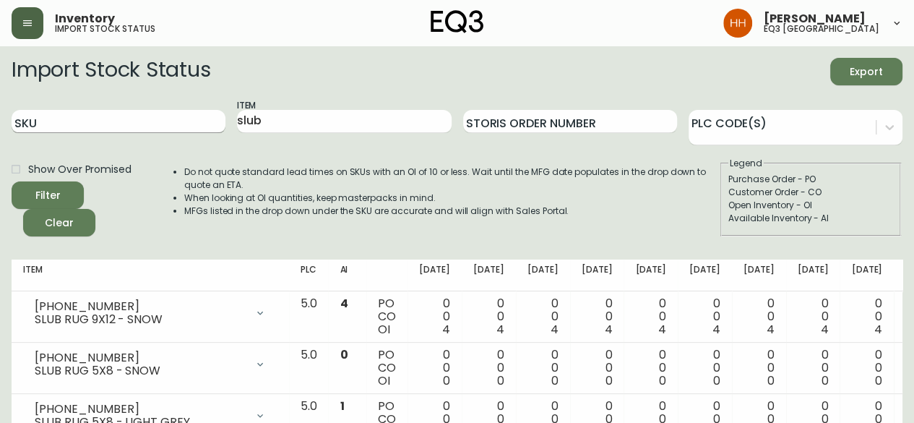
click at [98, 121] on div "SKU Item slub Storis Order Number PLC Code(s)" at bounding box center [457, 121] width 891 height 47
click at [12, 181] on button "Filter" at bounding box center [48, 194] width 72 height 27
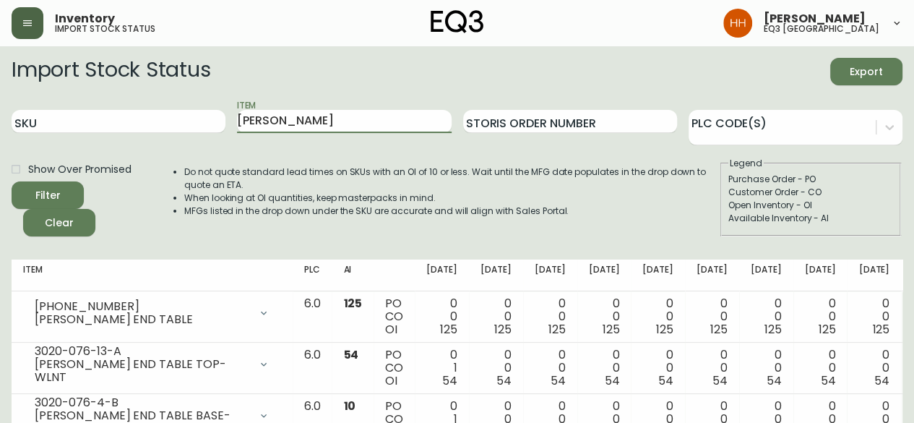
drag, startPoint x: 305, startPoint y: 121, endPoint x: 69, endPoint y: 151, distance: 238.2
click at [126, 142] on div "SKU Item [PERSON_NAME] Order Number PLC Code(s)" at bounding box center [457, 121] width 891 height 47
click at [12, 181] on button "Filter" at bounding box center [48, 194] width 72 height 27
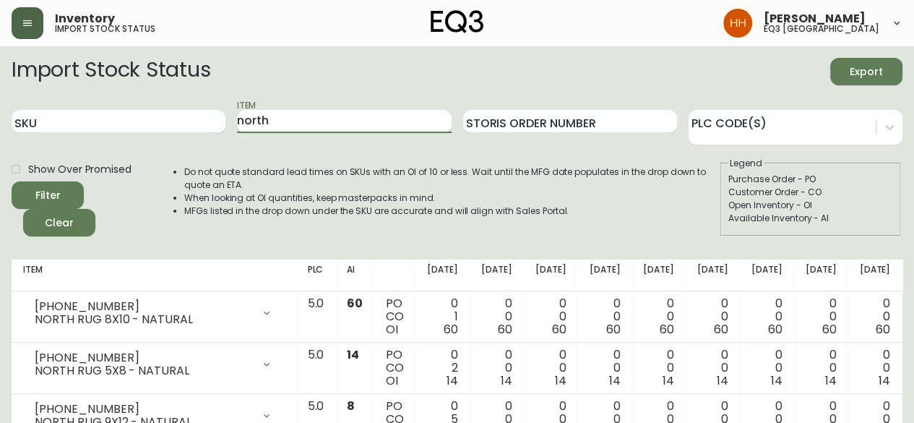
click at [288, 119] on input "north" at bounding box center [344, 121] width 214 height 23
drag, startPoint x: 276, startPoint y: 113, endPoint x: 103, endPoint y: 116, distance: 173.5
click at [103, 116] on div "SKU Item north Storis Order Number PLC Code(s)" at bounding box center [457, 121] width 891 height 47
click at [12, 181] on button "Filter" at bounding box center [48, 194] width 72 height 27
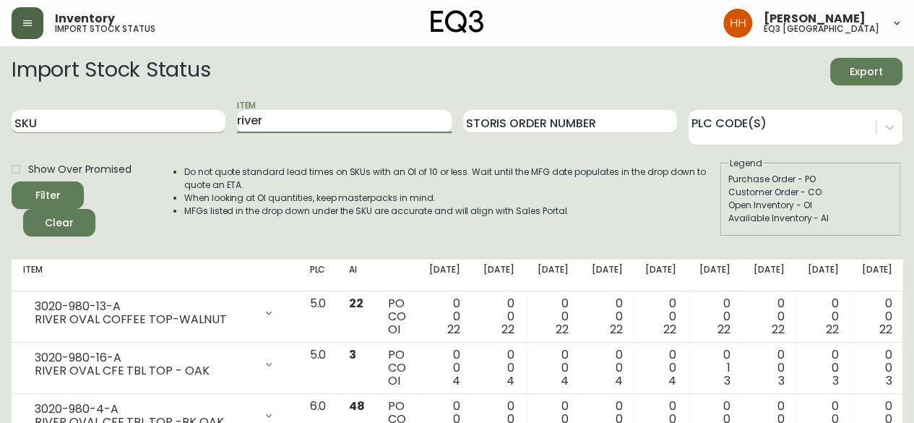
drag, startPoint x: 283, startPoint y: 126, endPoint x: 13, endPoint y: 112, distance: 270.0
click at [40, 112] on div "SKU Item river Storis Order Number PLC Code(s)" at bounding box center [457, 121] width 891 height 47
click at [12, 181] on button "Filter" at bounding box center [48, 194] width 72 height 27
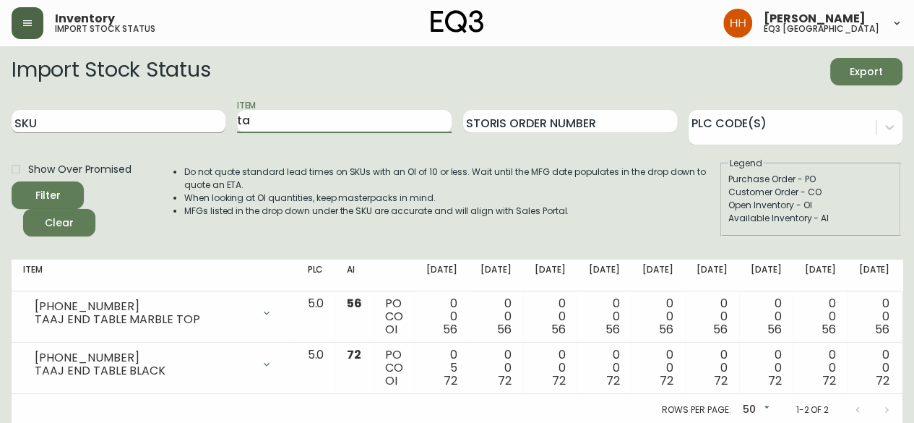
type input "t"
click at [12, 181] on button "Filter" at bounding box center [48, 194] width 72 height 27
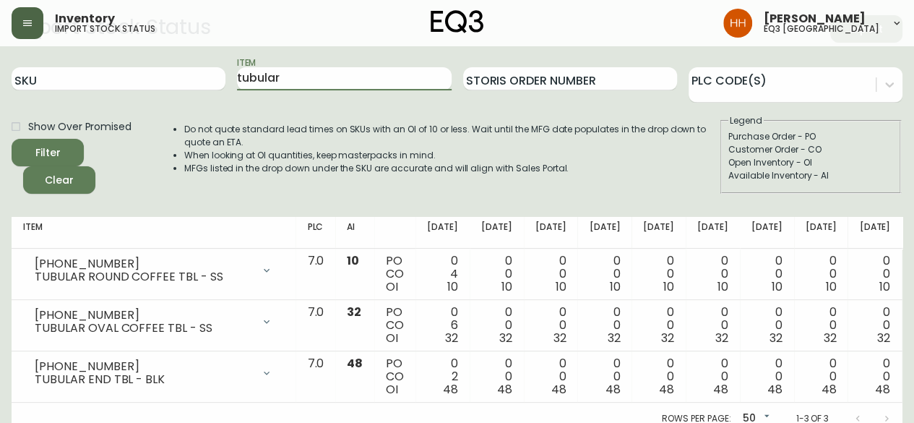
scroll to position [64, 0]
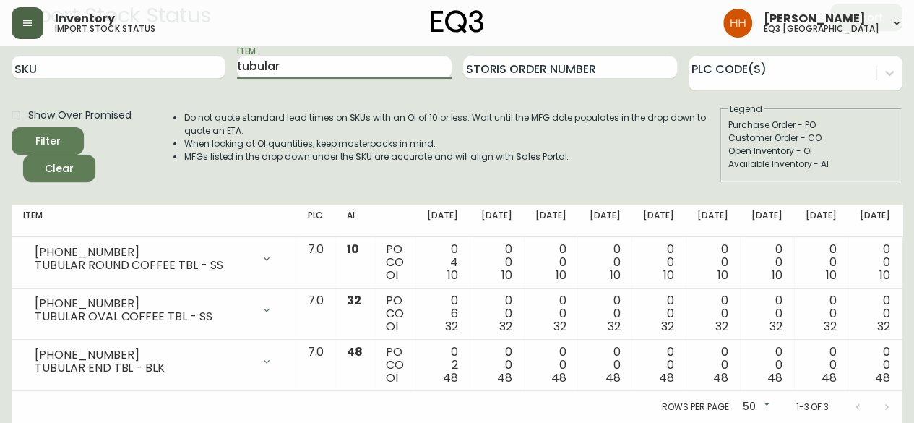
drag, startPoint x: 296, startPoint y: 59, endPoint x: 92, endPoint y: 70, distance: 204.2
click at [93, 70] on div "SKU Item tubular Storis Order Number PLC Code(s)" at bounding box center [457, 67] width 891 height 47
click at [12, 127] on button "Filter" at bounding box center [48, 140] width 72 height 27
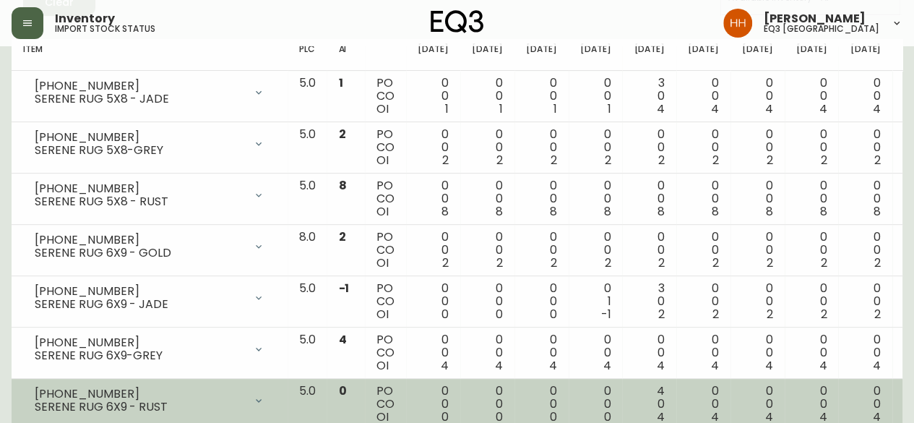
scroll to position [0, 0]
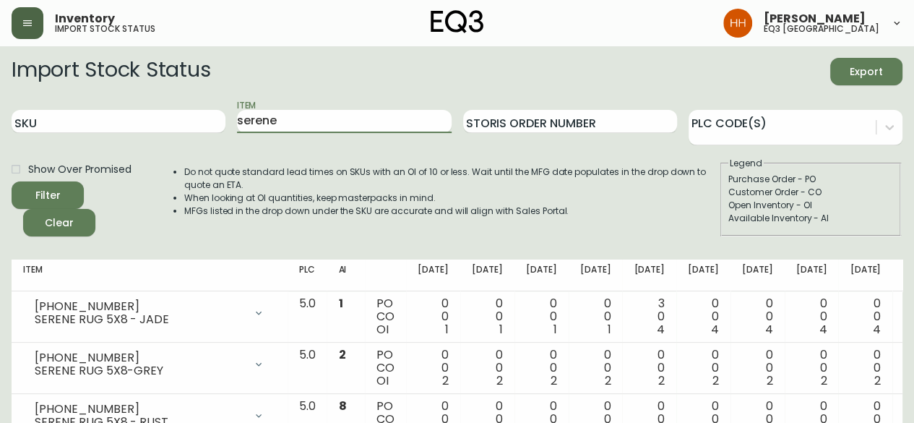
drag, startPoint x: 285, startPoint y: 124, endPoint x: -71, endPoint y: 144, distance: 356.2
click at [12, 181] on button "Filter" at bounding box center [48, 194] width 72 height 27
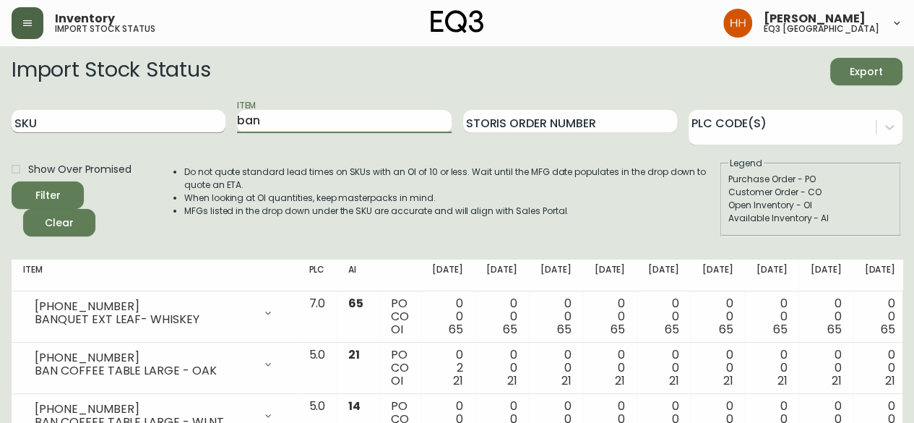
drag, startPoint x: 273, startPoint y: 123, endPoint x: 58, endPoint y: 117, distance: 215.5
click at [72, 115] on div "SKU Item ban Storis Order Number PLC Code(s)" at bounding box center [457, 121] width 891 height 47
click at [12, 181] on button "Filter" at bounding box center [48, 194] width 72 height 27
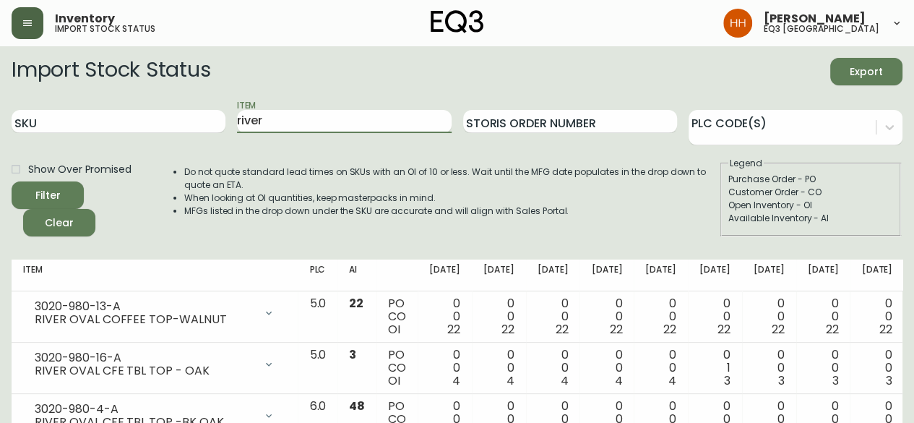
drag, startPoint x: 275, startPoint y: 118, endPoint x: 82, endPoint y: 139, distance: 193.4
click at [134, 119] on div "SKU Item river Storis Order Number PLC Code(s)" at bounding box center [457, 121] width 891 height 47
click at [12, 181] on button "Filter" at bounding box center [48, 194] width 72 height 27
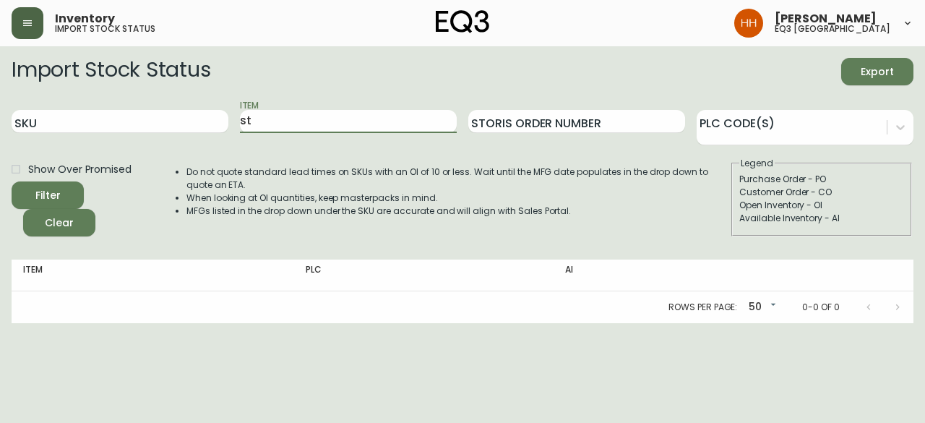
type input "s"
click at [288, 119] on input "Item" at bounding box center [348, 121] width 217 height 23
click at [12, 181] on button "Filter" at bounding box center [48, 194] width 72 height 27
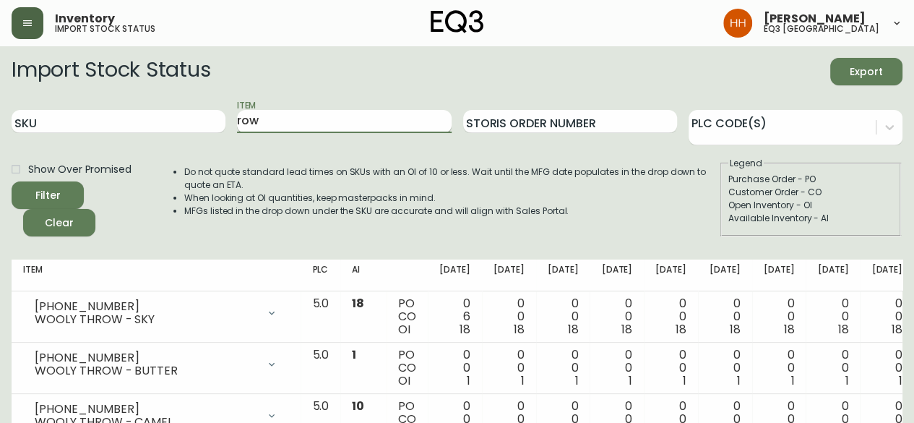
click at [12, 181] on button "Filter" at bounding box center [48, 194] width 72 height 27
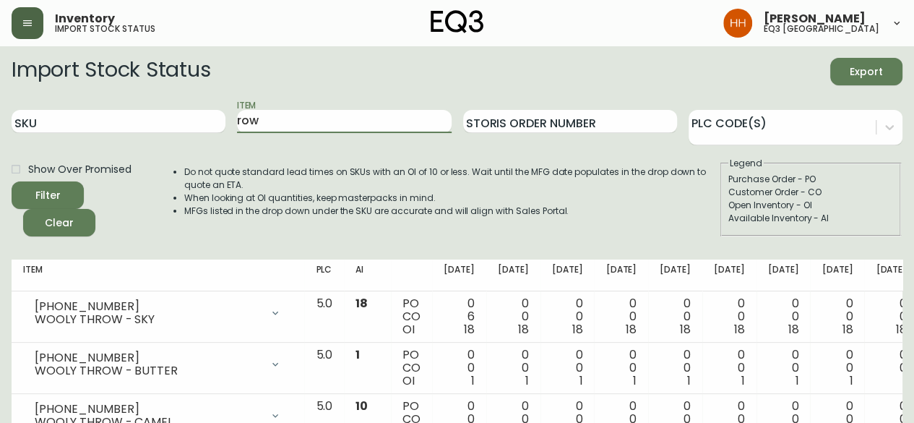
drag, startPoint x: 330, startPoint y: 124, endPoint x: 110, endPoint y: 142, distance: 220.5
click at [114, 141] on div "SKU Item row Storis Order Number PLC Code(s)" at bounding box center [457, 121] width 891 height 47
click at [12, 181] on button "Filter" at bounding box center [48, 194] width 72 height 27
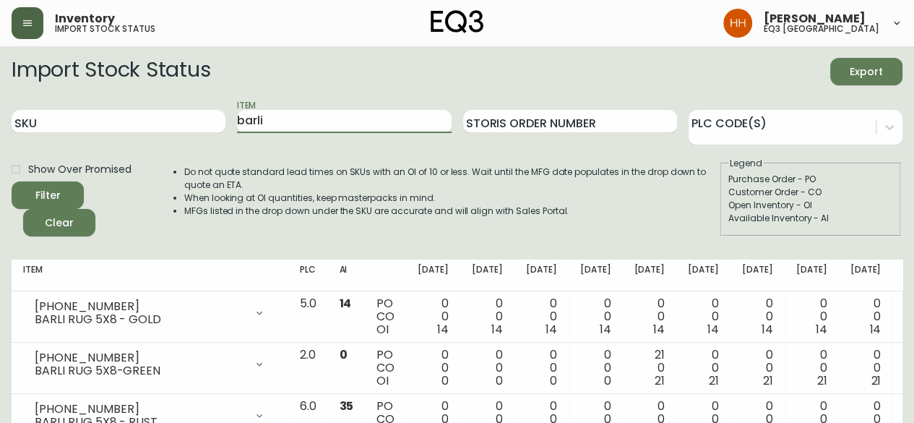
drag, startPoint x: 335, startPoint y: 124, endPoint x: -20, endPoint y: 105, distance: 356.1
click at [12, 181] on button "Filter" at bounding box center [48, 194] width 72 height 27
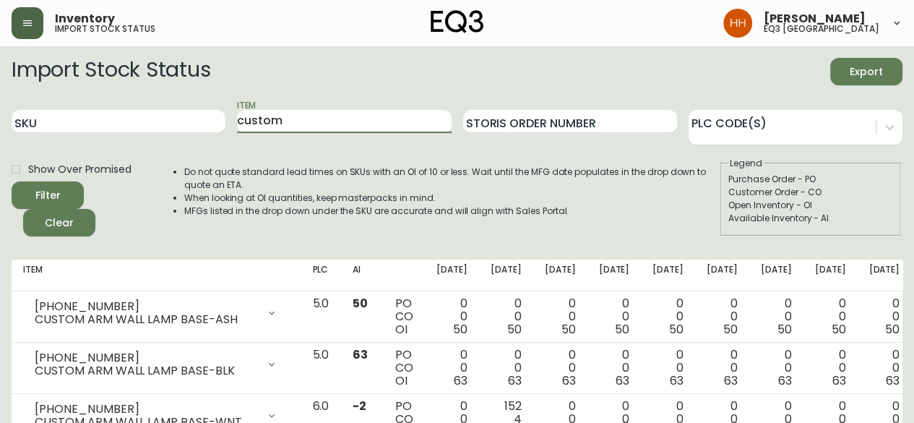
drag, startPoint x: 280, startPoint y: 126, endPoint x: -46, endPoint y: 143, distance: 325.7
click at [12, 181] on button "Filter" at bounding box center [48, 194] width 72 height 27
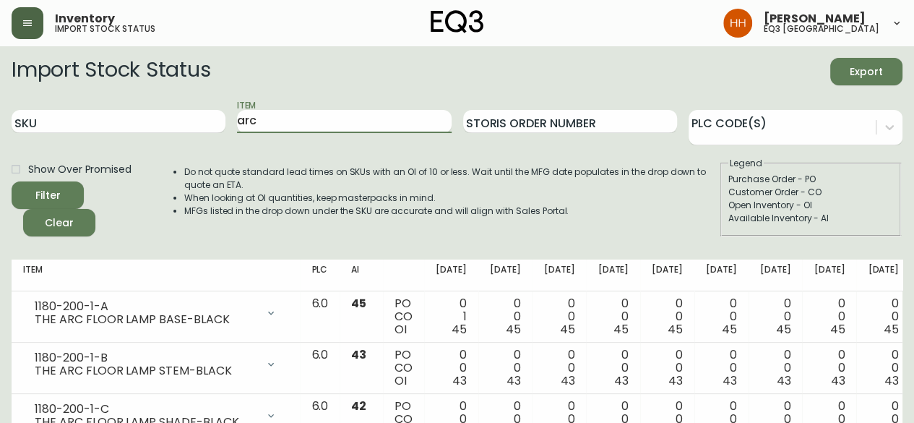
drag, startPoint x: 283, startPoint y: 125, endPoint x: -75, endPoint y: 124, distance: 358.5
click at [12, 181] on button "Filter" at bounding box center [48, 194] width 72 height 27
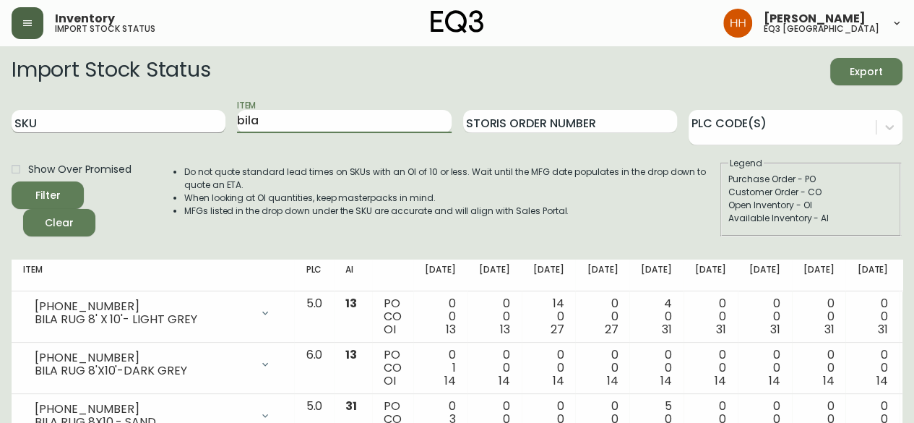
drag, startPoint x: 291, startPoint y: 124, endPoint x: 115, endPoint y: 123, distance: 176.4
click at [115, 123] on div "SKU Item bila Storis Order Number PLC Code(s)" at bounding box center [457, 121] width 891 height 47
click at [12, 181] on button "Filter" at bounding box center [48, 194] width 72 height 27
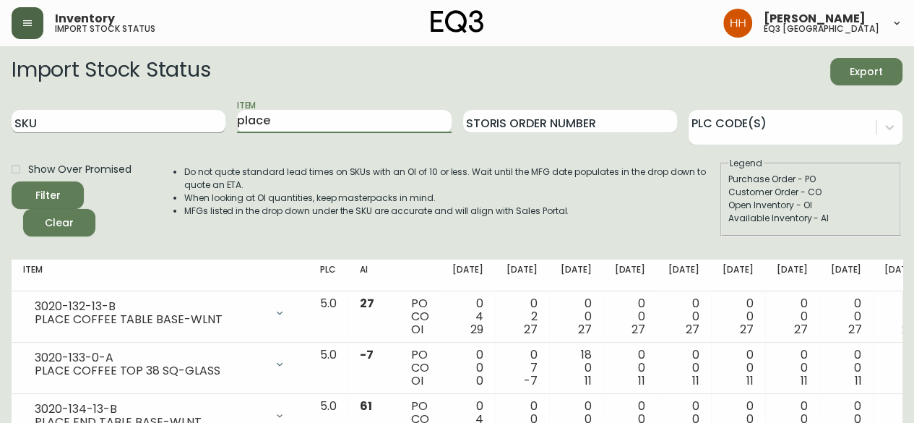
drag, startPoint x: 289, startPoint y: 126, endPoint x: 13, endPoint y: 116, distance: 276.3
click at [29, 116] on div "SKU Item place Storis Order Number PLC Code(s)" at bounding box center [457, 121] width 891 height 47
click at [12, 181] on button "Filter" at bounding box center [48, 194] width 72 height 27
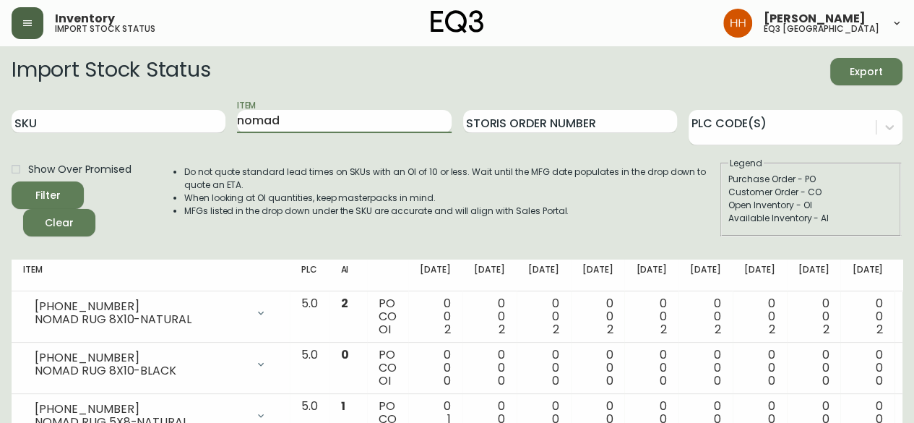
click at [12, 181] on button "Filter" at bounding box center [48, 194] width 72 height 27
drag, startPoint x: 281, startPoint y: 118, endPoint x: 5, endPoint y: 170, distance: 281.0
click at [104, 157] on form "Import Stock Status Export SKU Item slub Storis Order Number PLC Code(s) Show O…" at bounding box center [457, 147] width 891 height 179
click at [12, 181] on button "Filter" at bounding box center [48, 194] width 72 height 27
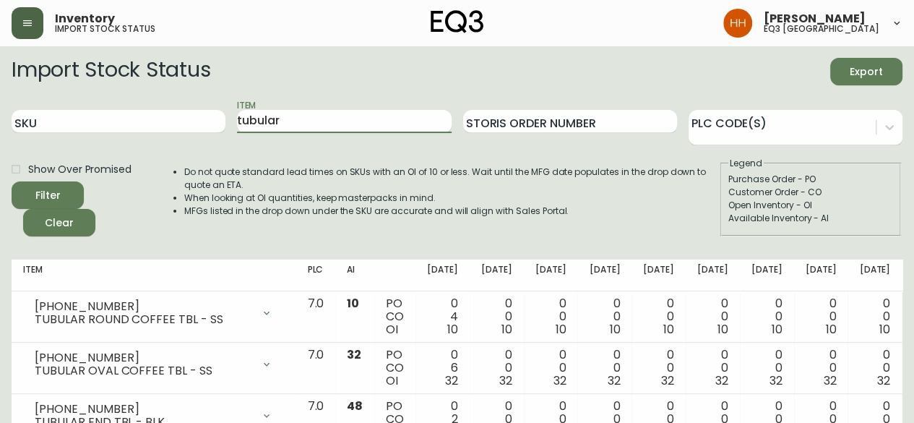
drag, startPoint x: 292, startPoint y: 120, endPoint x: 27, endPoint y: 140, distance: 266.0
click at [27, 140] on div "SKU Item tubular Storis Order Number PLC Code(s)" at bounding box center [457, 121] width 891 height 47
click at [12, 181] on button "Filter" at bounding box center [48, 194] width 72 height 27
type input "t"
click at [12, 181] on button "Filter" at bounding box center [48, 194] width 72 height 27
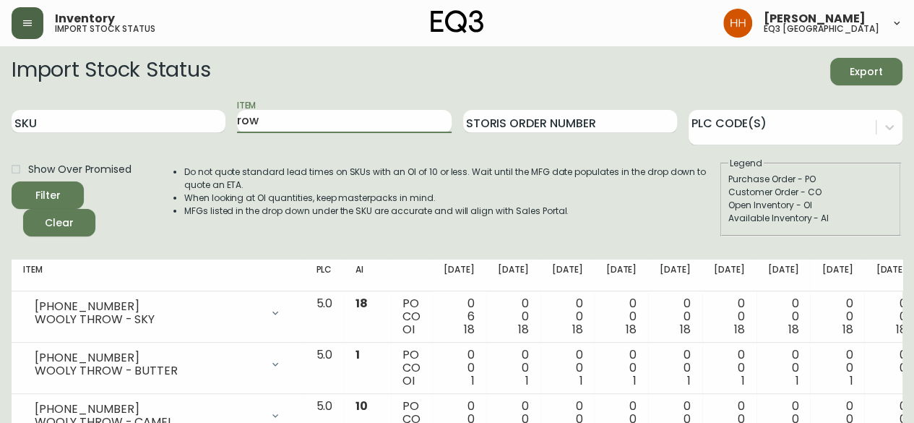
drag, startPoint x: 291, startPoint y: 124, endPoint x: -10, endPoint y: 134, distance: 301.6
click at [299, 118] on input "row" at bounding box center [344, 121] width 214 height 23
drag, startPoint x: 293, startPoint y: 119, endPoint x: 25, endPoint y: 96, distance: 269.9
click at [54, 98] on div "SKU Item row Storis Order Number PLC Code(s)" at bounding box center [457, 121] width 891 height 47
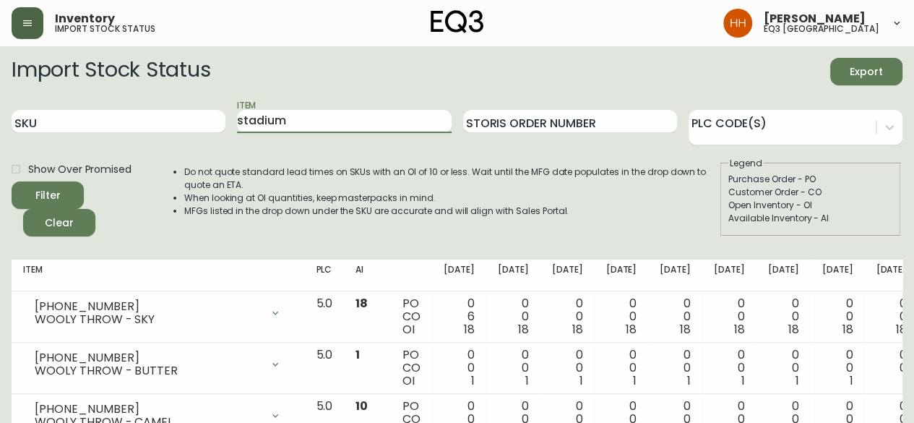
click at [12, 181] on button "Filter" at bounding box center [48, 194] width 72 height 27
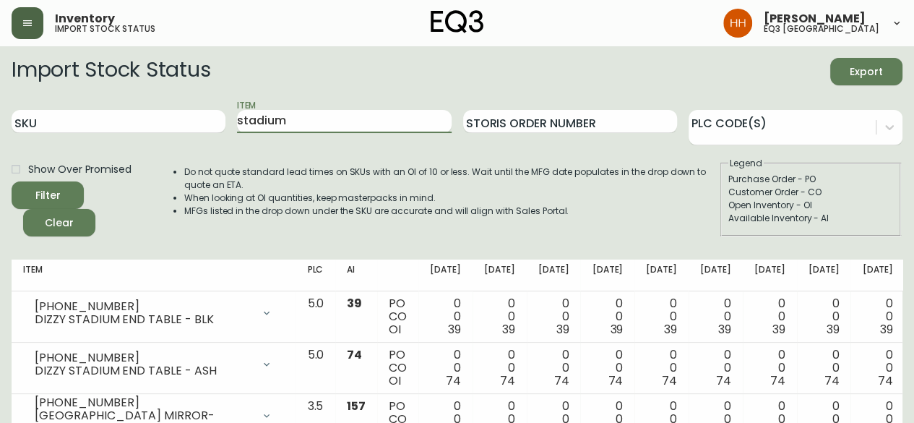
drag, startPoint x: 181, startPoint y: 134, endPoint x: 77, endPoint y: 137, distance: 104.1
click at [165, 134] on div "SKU Item stadium Storis Order Number PLC Code(s)" at bounding box center [457, 121] width 891 height 47
click at [12, 181] on button "Filter" at bounding box center [48, 194] width 72 height 27
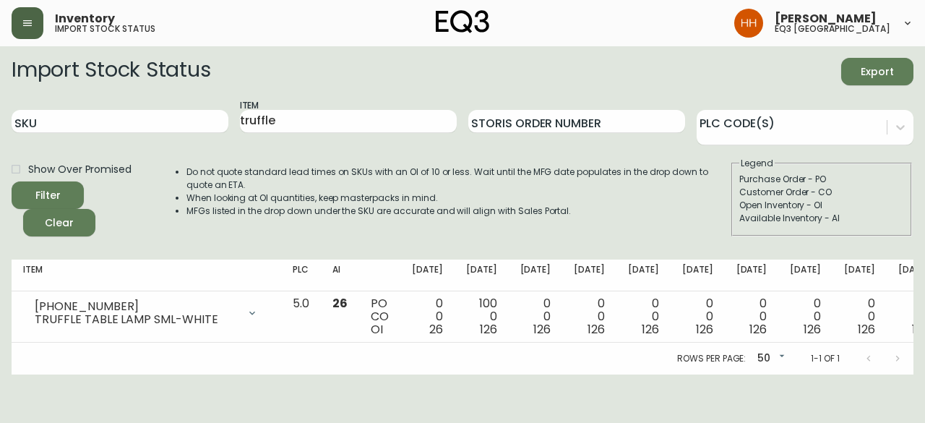
drag, startPoint x: 244, startPoint y: 126, endPoint x: 59, endPoint y: 138, distance: 184.7
click at [140, 131] on div "SKU Item truffle Storis Order Number PLC Code(s)" at bounding box center [463, 121] width 902 height 47
click at [12, 181] on button "Filter" at bounding box center [48, 194] width 72 height 27
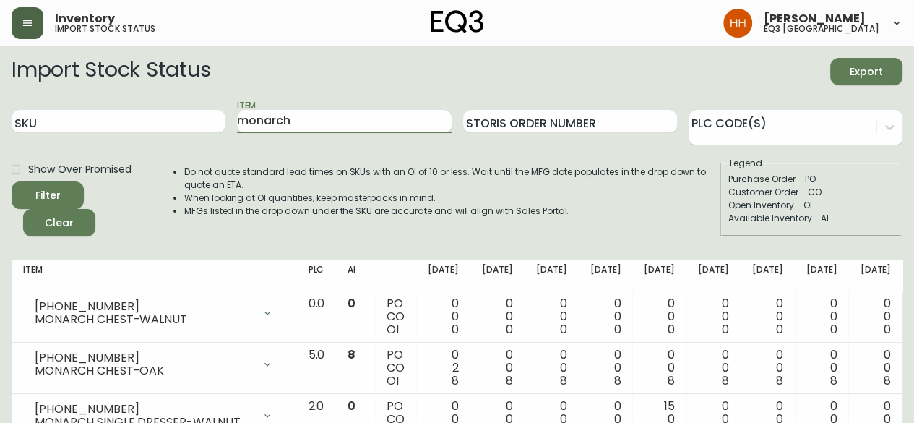
drag, startPoint x: 317, startPoint y: 118, endPoint x: 14, endPoint y: 138, distance: 303.5
click at [39, 134] on div "SKU Item monarch Storis Order Number PLC Code(s)" at bounding box center [457, 121] width 891 height 47
click at [12, 181] on button "Filter" at bounding box center [48, 194] width 72 height 27
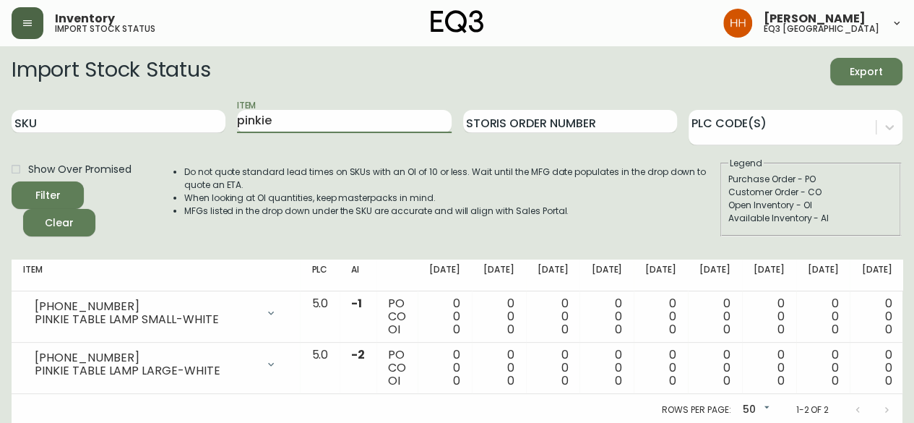
drag, startPoint x: 285, startPoint y: 111, endPoint x: 108, endPoint y: 145, distance: 179.6
click at [160, 135] on div "SKU Item pinkie Storis Order Number PLC Code(s)" at bounding box center [457, 121] width 891 height 47
click at [12, 181] on button "Filter" at bounding box center [48, 194] width 72 height 27
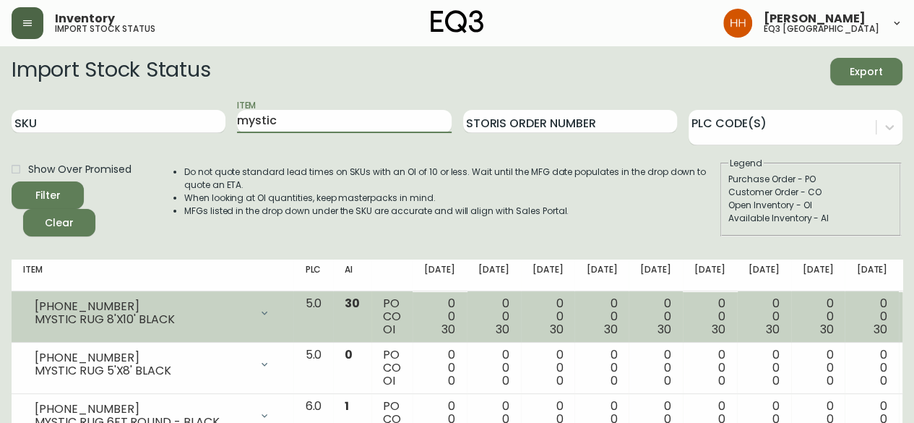
scroll to position [72, 0]
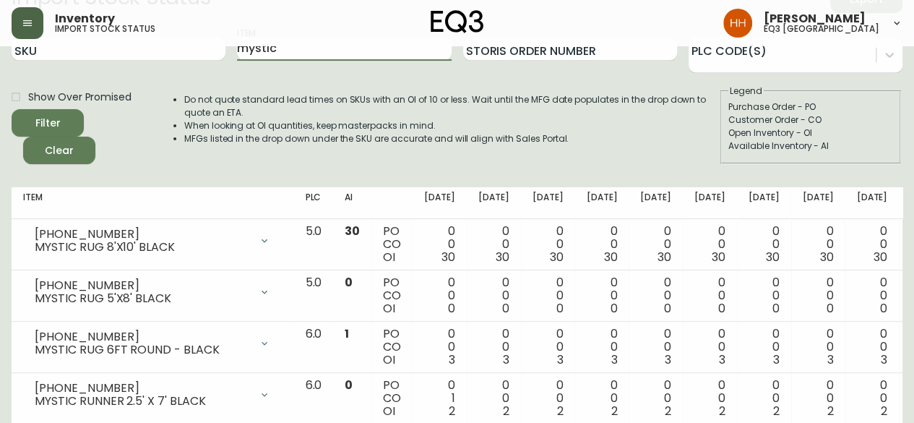
drag, startPoint x: 283, startPoint y: 55, endPoint x: 6, endPoint y: 73, distance: 278.1
click at [6, 73] on main "Import Stock Status Export SKU Item mystic Storis Order Number PLC Code(s) Show…" at bounding box center [457, 292] width 914 height 636
click at [12, 109] on button "Filter" at bounding box center [48, 122] width 72 height 27
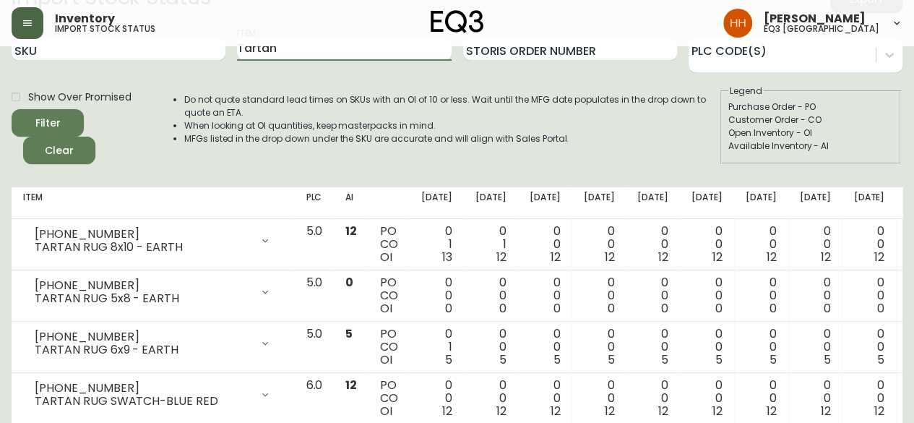
drag, startPoint x: 296, startPoint y: 60, endPoint x: 9, endPoint y: 85, distance: 287.3
click at [45, 74] on form "Import Stock Status Export SKU Item Tartan Storis Order Number PLC Code(s) Show…" at bounding box center [457, 75] width 891 height 179
click at [12, 109] on button "Filter" at bounding box center [48, 122] width 72 height 27
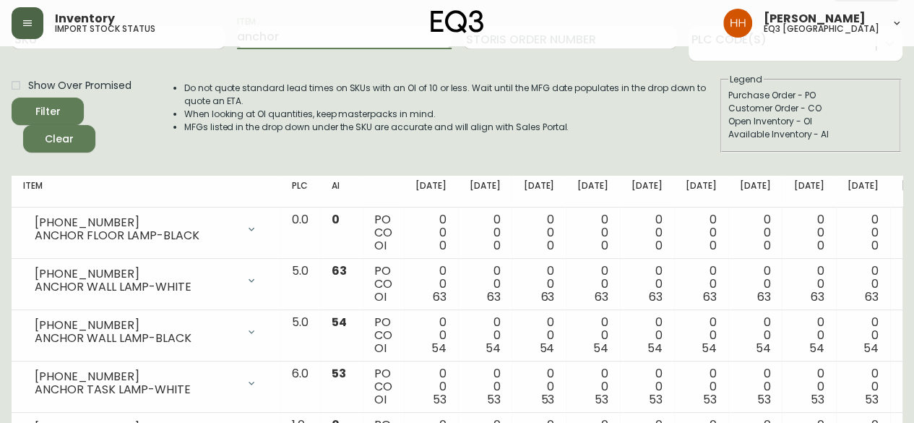
scroll to position [0, 0]
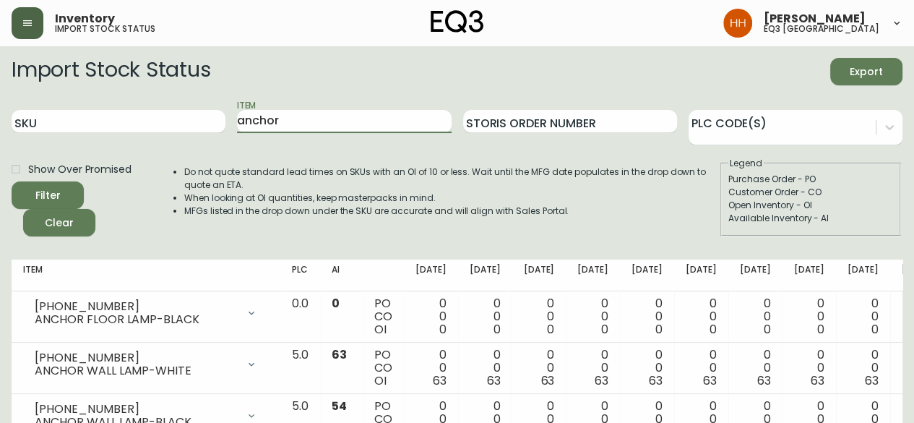
drag, startPoint x: 317, startPoint y: 125, endPoint x: -26, endPoint y: 147, distance: 343.3
click at [0, 147] on html "Inventory import stock status [PERSON_NAME] eq3 calgary Import Stock Status Exp…" at bounding box center [457, 315] width 914 height 631
click at [12, 181] on button "Filter" at bounding box center [48, 194] width 72 height 27
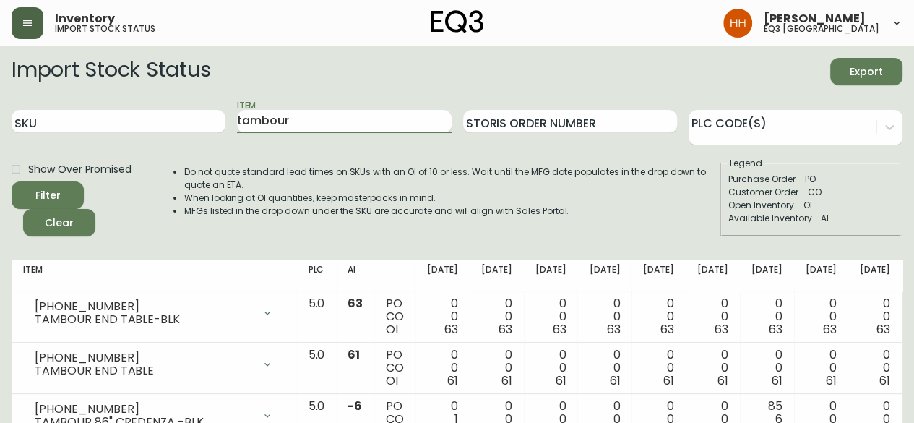
drag, startPoint x: 277, startPoint y: 121, endPoint x: -32, endPoint y: 148, distance: 309.9
click at [0, 148] on html "Inventory import stock status [PERSON_NAME] eq3 calgary Import Stock Status Exp…" at bounding box center [457, 367] width 914 height 734
click at [12, 181] on button "Filter" at bounding box center [48, 194] width 72 height 27
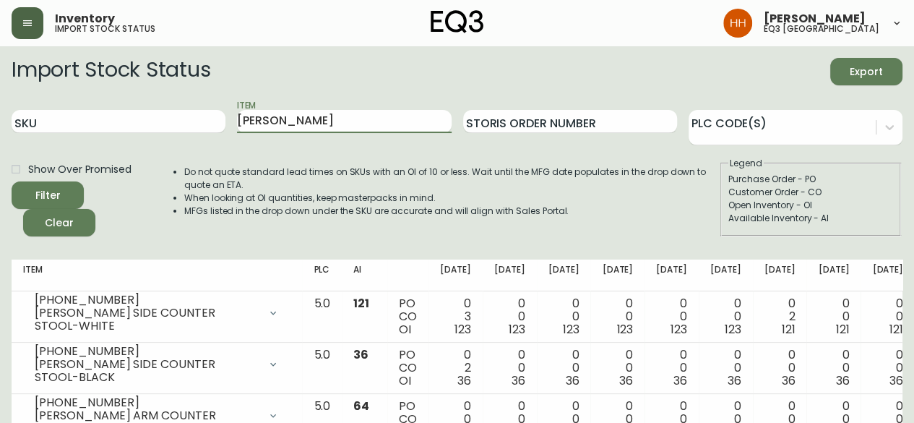
drag, startPoint x: 259, startPoint y: 110, endPoint x: 3, endPoint y: 116, distance: 256.0
click at [23, 115] on div "SKU Item [PERSON_NAME] Storis Order Number PLC Code(s)" at bounding box center [457, 121] width 891 height 47
click at [12, 181] on button "Filter" at bounding box center [48, 194] width 72 height 27
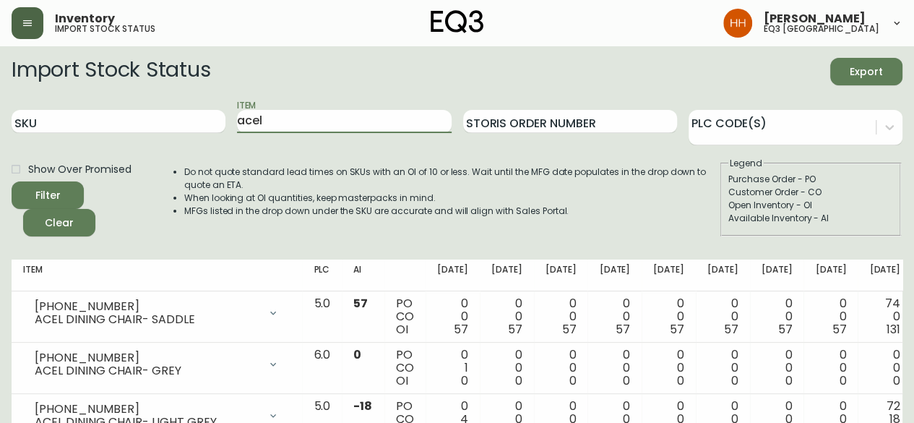
drag, startPoint x: 280, startPoint y: 122, endPoint x: 4, endPoint y: 145, distance: 277.1
click at [111, 126] on div "SKU Item acel Storis Order Number PLC Code(s)" at bounding box center [457, 121] width 891 height 47
click at [12, 181] on button "Filter" at bounding box center [48, 194] width 72 height 27
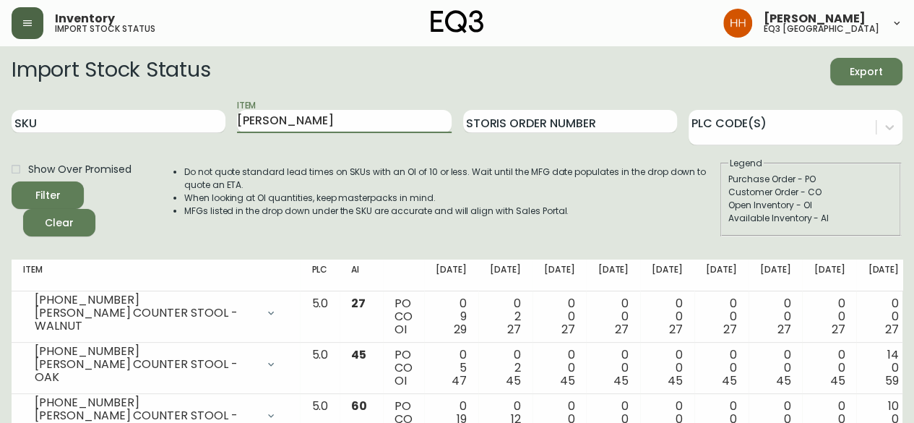
drag, startPoint x: 305, startPoint y: 125, endPoint x: -7, endPoint y: 134, distance: 311.7
click at [0, 134] on html "Inventory import stock status [PERSON_NAME] eq3 calgary Import Stock Status Exp…" at bounding box center [457, 341] width 914 height 682
click at [12, 181] on button "Filter" at bounding box center [48, 194] width 72 height 27
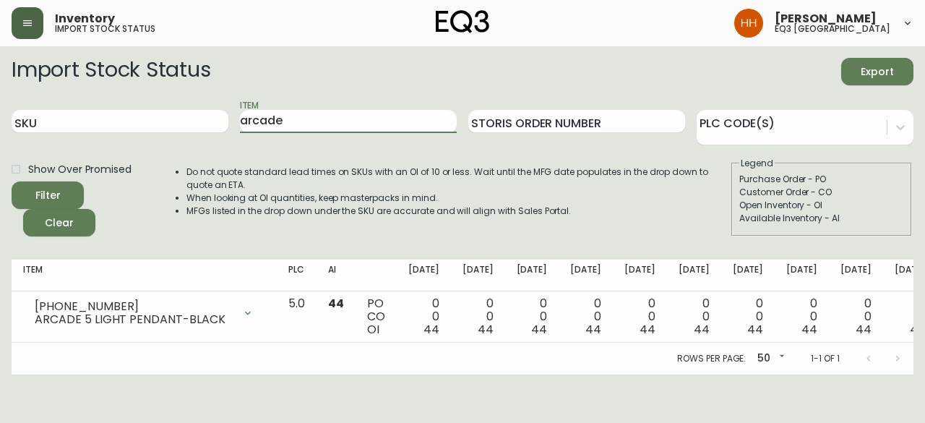
drag, startPoint x: 213, startPoint y: 127, endPoint x: 101, endPoint y: 163, distance: 117.5
click at [153, 137] on div "SKU Item arcade Storis Order Number PLC Code(s)" at bounding box center [463, 121] width 902 height 47
click at [12, 181] on button "Filter" at bounding box center [48, 194] width 72 height 27
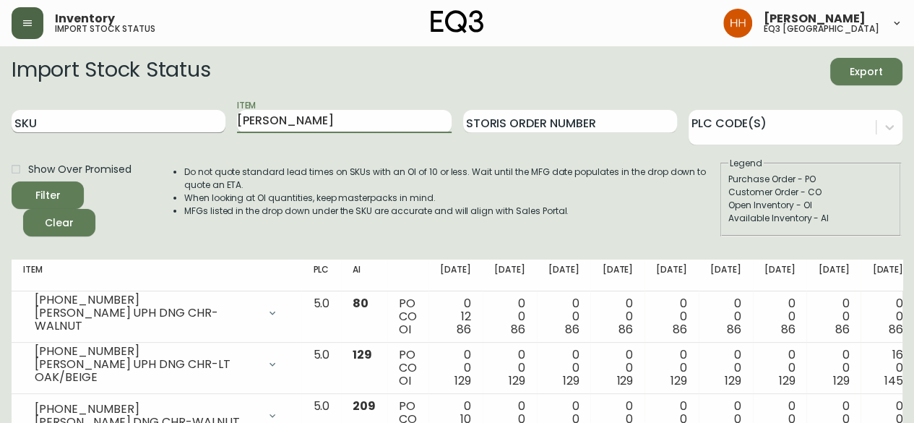
drag, startPoint x: 297, startPoint y: 124, endPoint x: 53, endPoint y: 132, distance: 243.7
click at [58, 129] on div "SKU Item [PERSON_NAME] Storis Order Number PLC Code(s)" at bounding box center [457, 121] width 891 height 47
click at [12, 181] on button "Filter" at bounding box center [48, 194] width 72 height 27
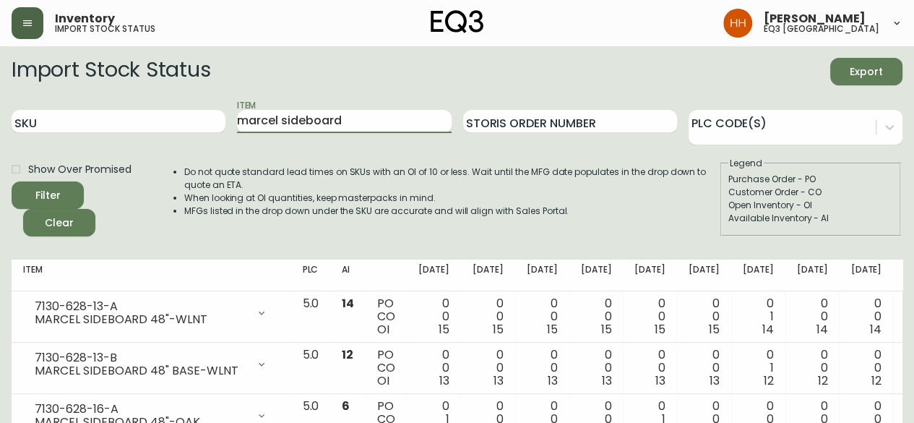
drag, startPoint x: 366, startPoint y: 119, endPoint x: -56, endPoint y: 125, distance: 421.5
click at [0, 125] on html "Inventory import stock status [PERSON_NAME] eq3 [GEOGRAPHIC_DATA] Import Stock …" at bounding box center [457, 367] width 914 height 734
click at [12, 181] on button "Filter" at bounding box center [48, 194] width 72 height 27
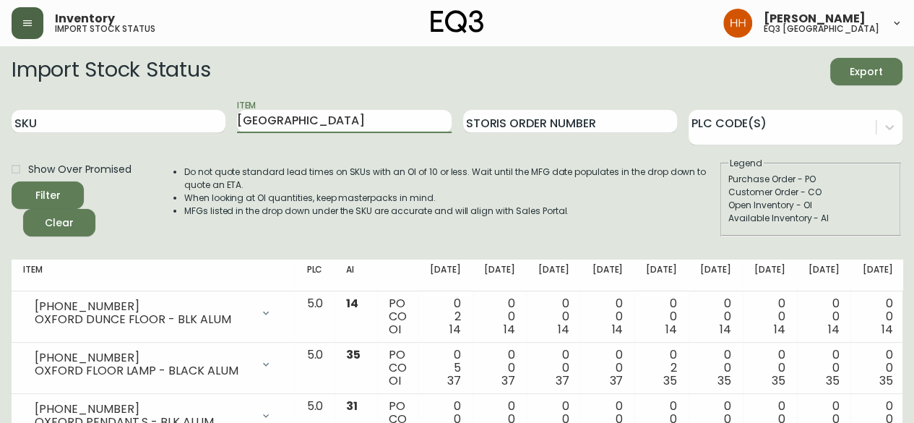
click at [0, 145] on html "Inventory import stock status [PERSON_NAME] eq3 calgary Import Stock Status Exp…" at bounding box center [457, 315] width 914 height 631
click at [12, 181] on button "Filter" at bounding box center [48, 194] width 72 height 27
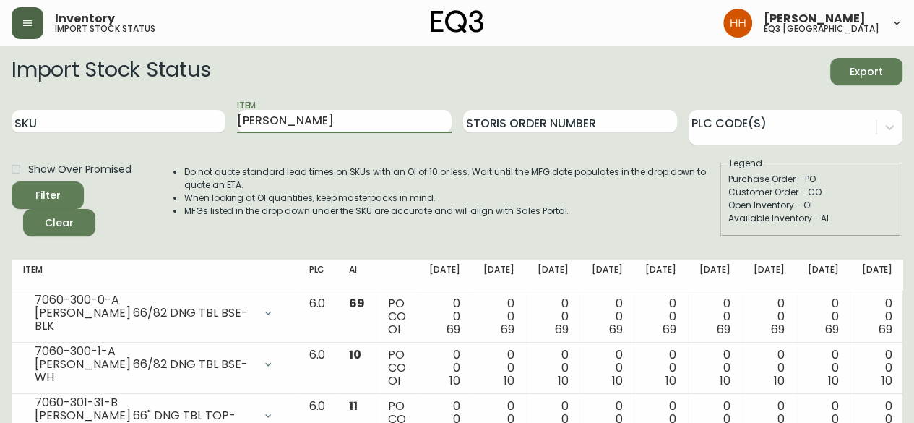
drag, startPoint x: 309, startPoint y: 117, endPoint x: -94, endPoint y: 173, distance: 407.2
type input "[PERSON_NAME]"
click at [12, 181] on button "Filter" at bounding box center [48, 194] width 72 height 27
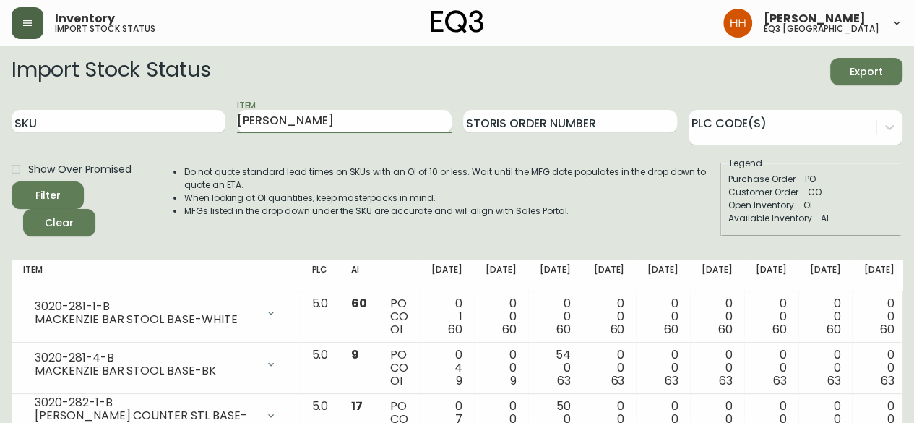
drag, startPoint x: 330, startPoint y: 121, endPoint x: 3, endPoint y: 187, distance: 334.0
click at [3, 187] on main "Import Stock Status Export SKU Item [PERSON_NAME] Order Number PLC Code(s) Show…" at bounding box center [457, 364] width 914 height 636
click at [12, 181] on button "Filter" at bounding box center [48, 194] width 72 height 27
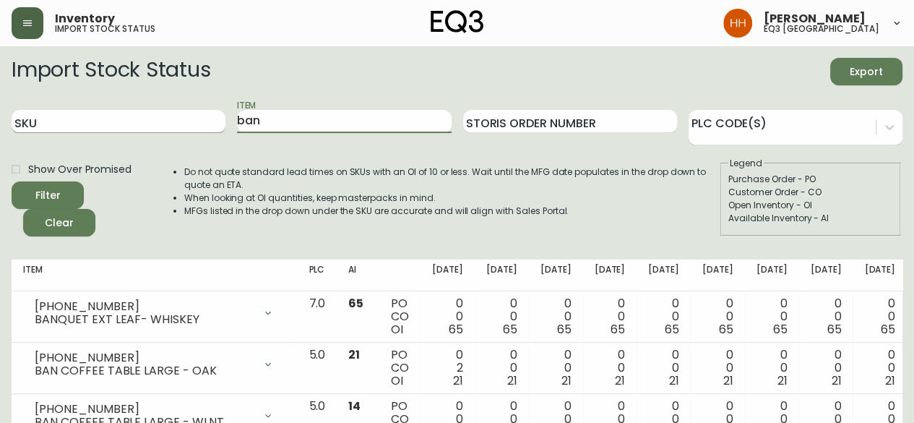
drag, startPoint x: 334, startPoint y: 120, endPoint x: 42, endPoint y: 129, distance: 292.2
click at [74, 114] on div "SKU Item ban Storis Order Number PLC Code(s)" at bounding box center [457, 121] width 891 height 47
click at [12, 181] on button "Filter" at bounding box center [48, 194] width 72 height 27
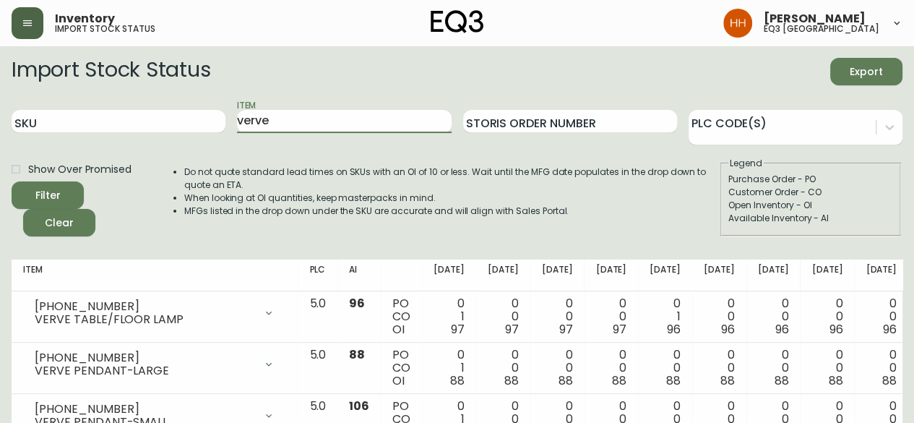
scroll to position [64, 0]
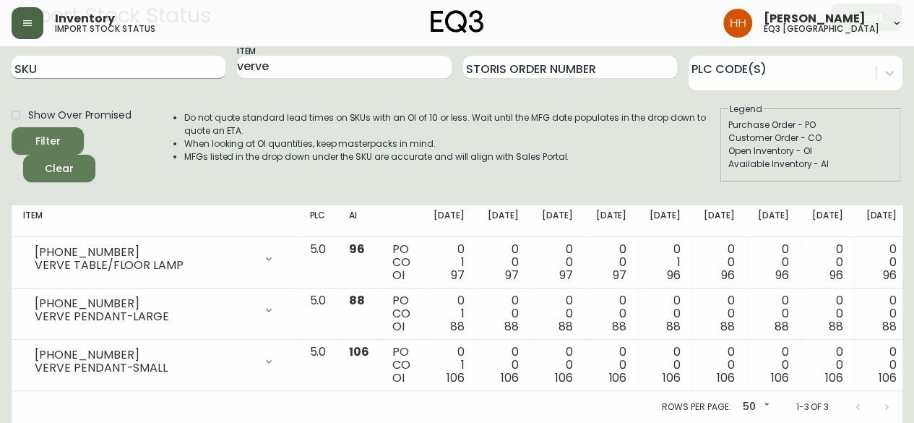
drag, startPoint x: 216, startPoint y: 59, endPoint x: 147, endPoint y: 64, distance: 69.6
click at [155, 61] on div "SKU Item verve Storis Order Number PLC Code(s)" at bounding box center [457, 67] width 891 height 47
click at [12, 127] on button "Filter" at bounding box center [48, 140] width 72 height 27
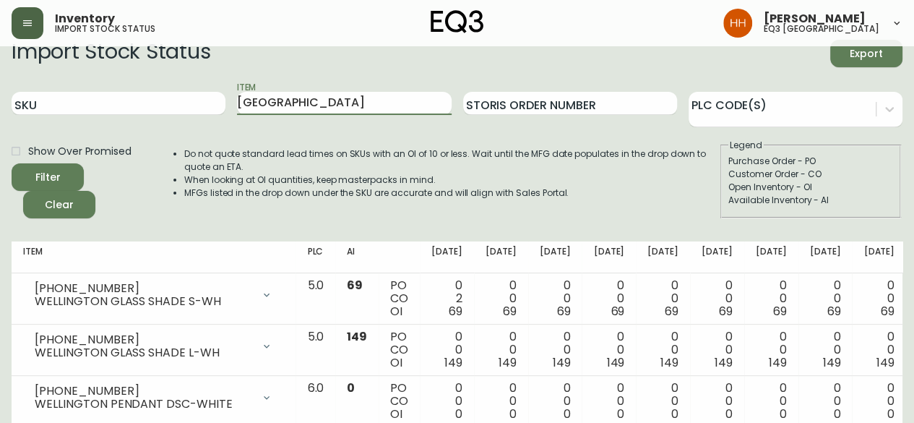
scroll to position [0, 0]
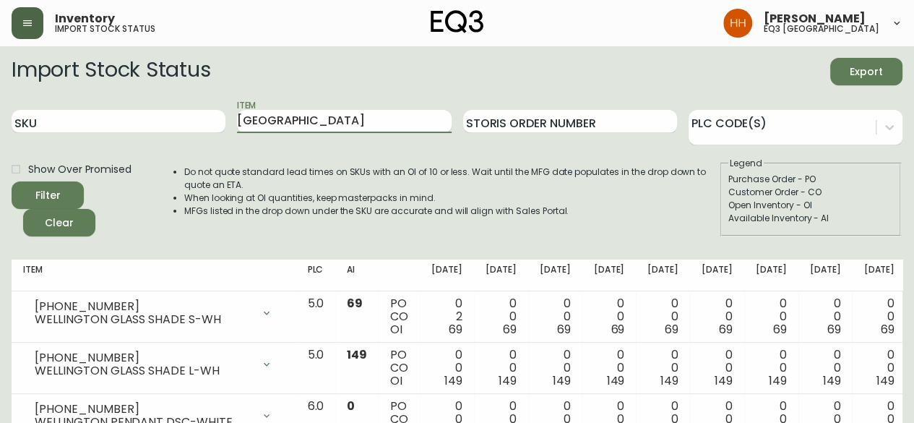
drag, startPoint x: 332, startPoint y: 121, endPoint x: -53, endPoint y: 112, distance: 385.4
click at [0, 112] on html "Inventory import stock status [PERSON_NAME] eq3 [GEOGRAPHIC_DATA] Import Stock …" at bounding box center [457, 264] width 914 height 528
click at [12, 181] on button "Filter" at bounding box center [48, 194] width 72 height 27
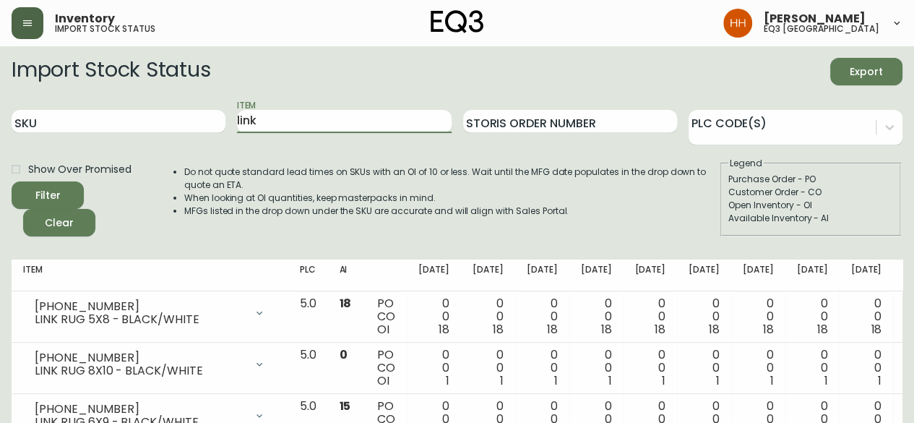
drag, startPoint x: 266, startPoint y: 117, endPoint x: 10, endPoint y: 127, distance: 256.1
click at [55, 120] on div "SKU Item link Storis Order Number PLC Code(s)" at bounding box center [457, 121] width 891 height 47
type input "b"
click at [12, 181] on button "Filter" at bounding box center [48, 194] width 72 height 27
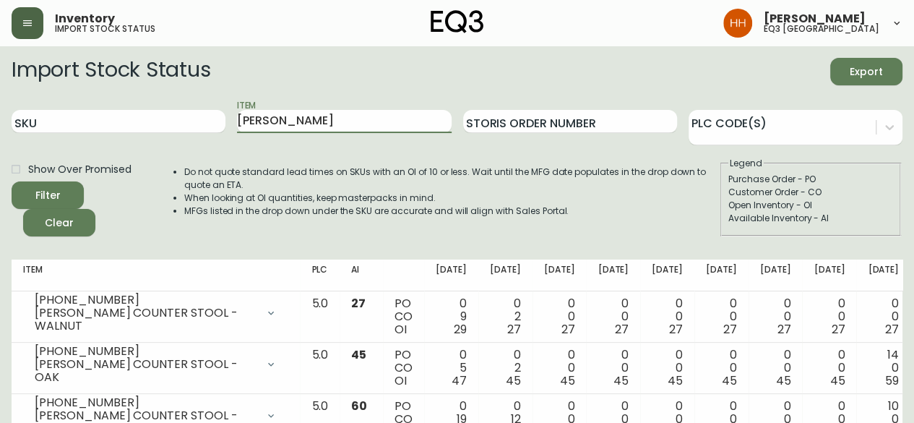
drag, startPoint x: 312, startPoint y: 121, endPoint x: 69, endPoint y: 159, distance: 246.5
click at [69, 159] on form "Import Stock Status Export SKU Item [PERSON_NAME] Storis Order Number PLC Code(…" at bounding box center [457, 147] width 891 height 179
click at [292, 125] on input "[PERSON_NAME]" at bounding box center [344, 121] width 214 height 23
click at [0, 100] on html "Inventory import stock status [PERSON_NAME] eq3 calgary Import Stock Status Exp…" at bounding box center [457, 341] width 914 height 682
click at [12, 181] on button "Filter" at bounding box center [48, 194] width 72 height 27
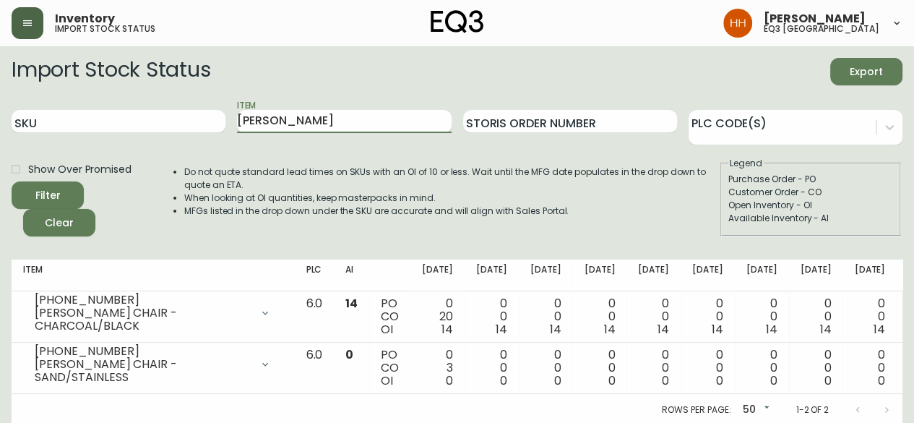
drag, startPoint x: 313, startPoint y: 119, endPoint x: -142, endPoint y: 135, distance: 455.0
click at [0, 135] on html "Inventory import stock status [PERSON_NAME] eq3 calgary Import Stock Status Exp…" at bounding box center [457, 213] width 914 height 426
click at [346, 138] on div "[PERSON_NAME]" at bounding box center [344, 121] width 214 height 47
drag, startPoint x: 321, startPoint y: 125, endPoint x: 4, endPoint y: 121, distance: 316.6
click at [4, 121] on main "Import Stock Status Export SKU Item [PERSON_NAME] Order Number PLC Code(s) Show…" at bounding box center [457, 235] width 914 height 379
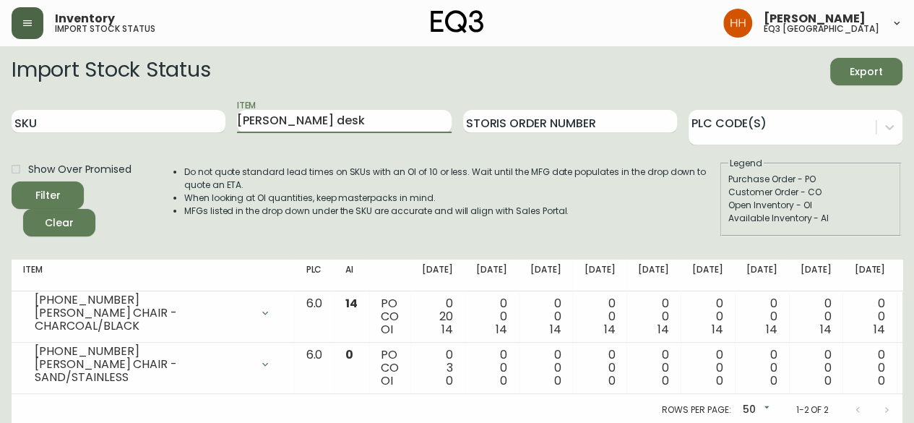
click at [12, 181] on button "Filter" at bounding box center [48, 194] width 72 height 27
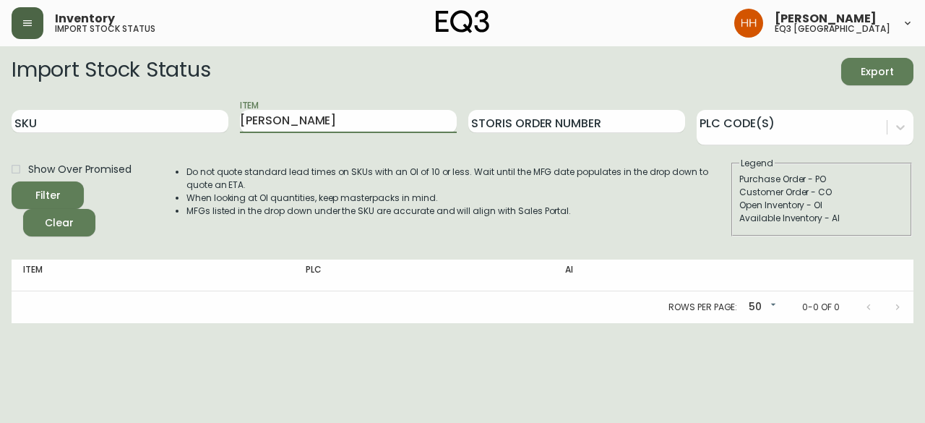
click at [12, 181] on button "Filter" at bounding box center [48, 194] width 72 height 27
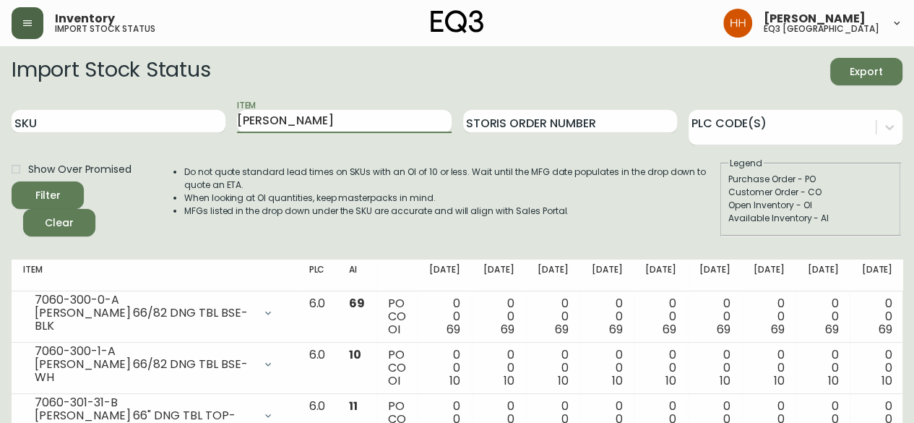
drag, startPoint x: 290, startPoint y: 119, endPoint x: -91, endPoint y: 111, distance: 381.0
click at [12, 181] on button "Filter" at bounding box center [48, 194] width 72 height 27
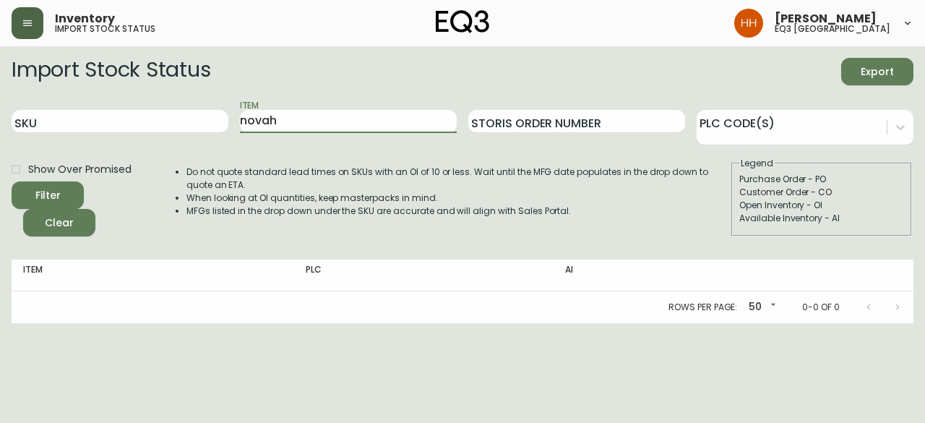
type input "novah"
click at [12, 181] on button "Filter" at bounding box center [48, 194] width 72 height 27
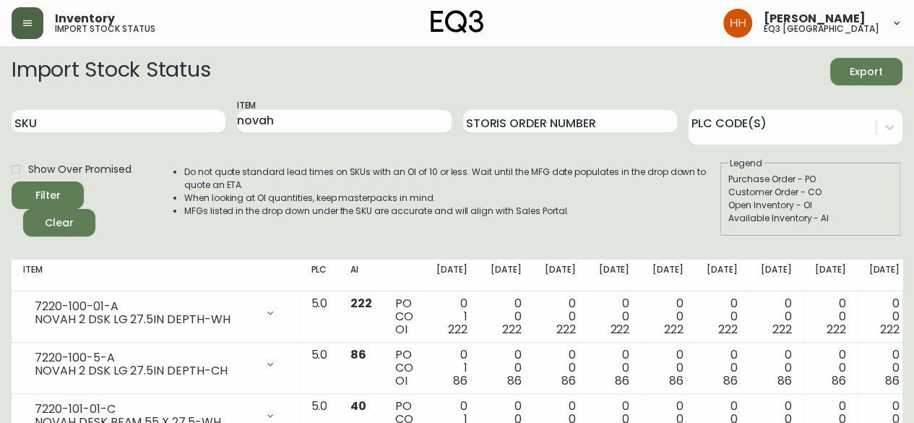
drag, startPoint x: 608, startPoint y: 229, endPoint x: 570, endPoint y: 158, distance: 80.5
click at [608, 229] on div "Do not quote standard lead times on SKUs with an OI of 10 or less. Wait until t…" at bounding box center [437, 197] width 564 height 80
